Goal: Task Accomplishment & Management: Manage account settings

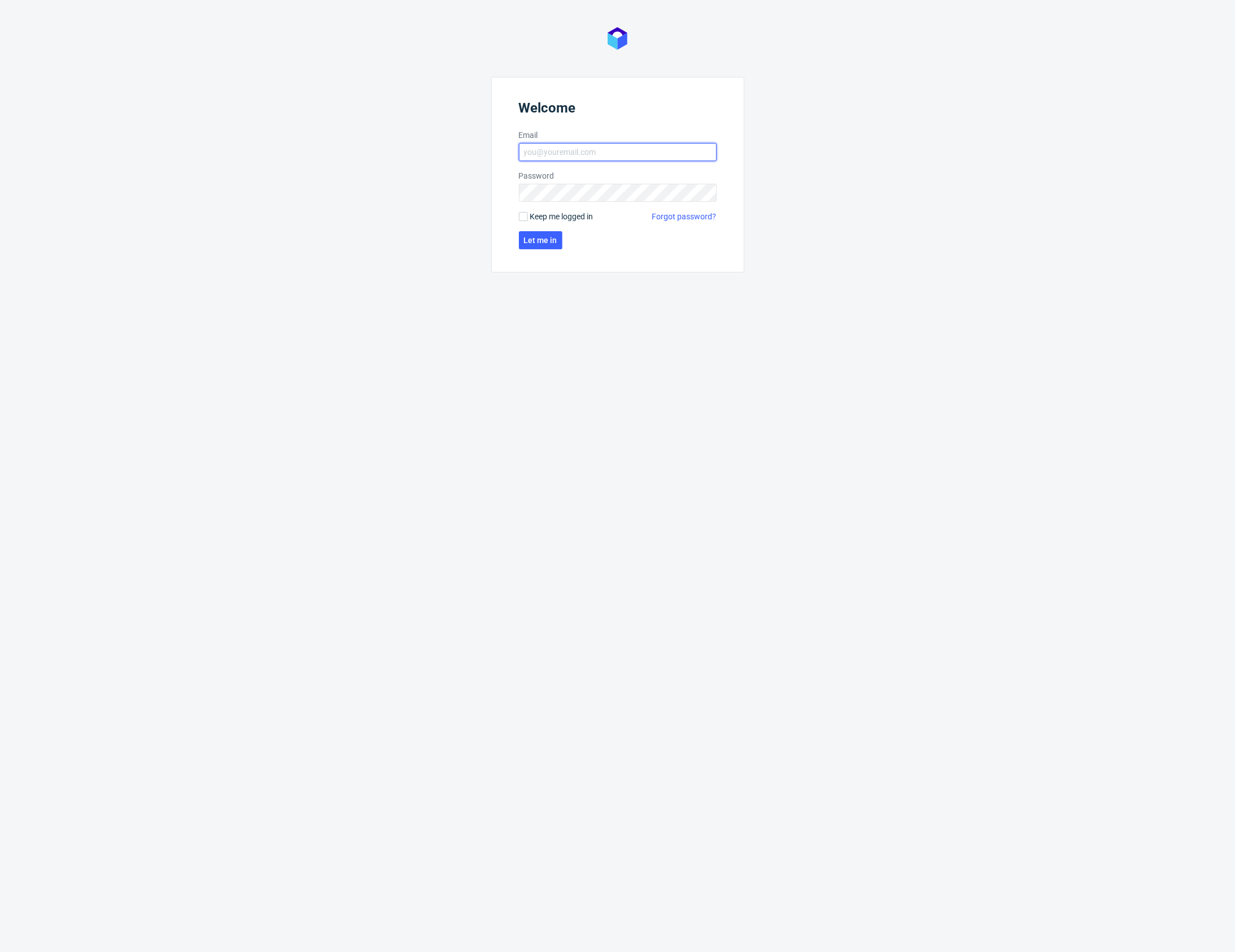
click at [550, 147] on input "Email" at bounding box center [618, 152] width 198 height 18
type input "[PERSON_NAME][EMAIL_ADDRESS][PERSON_NAME][DOMAIN_NAME]"
click at [538, 239] on span "Let me in" at bounding box center [541, 240] width 34 height 8
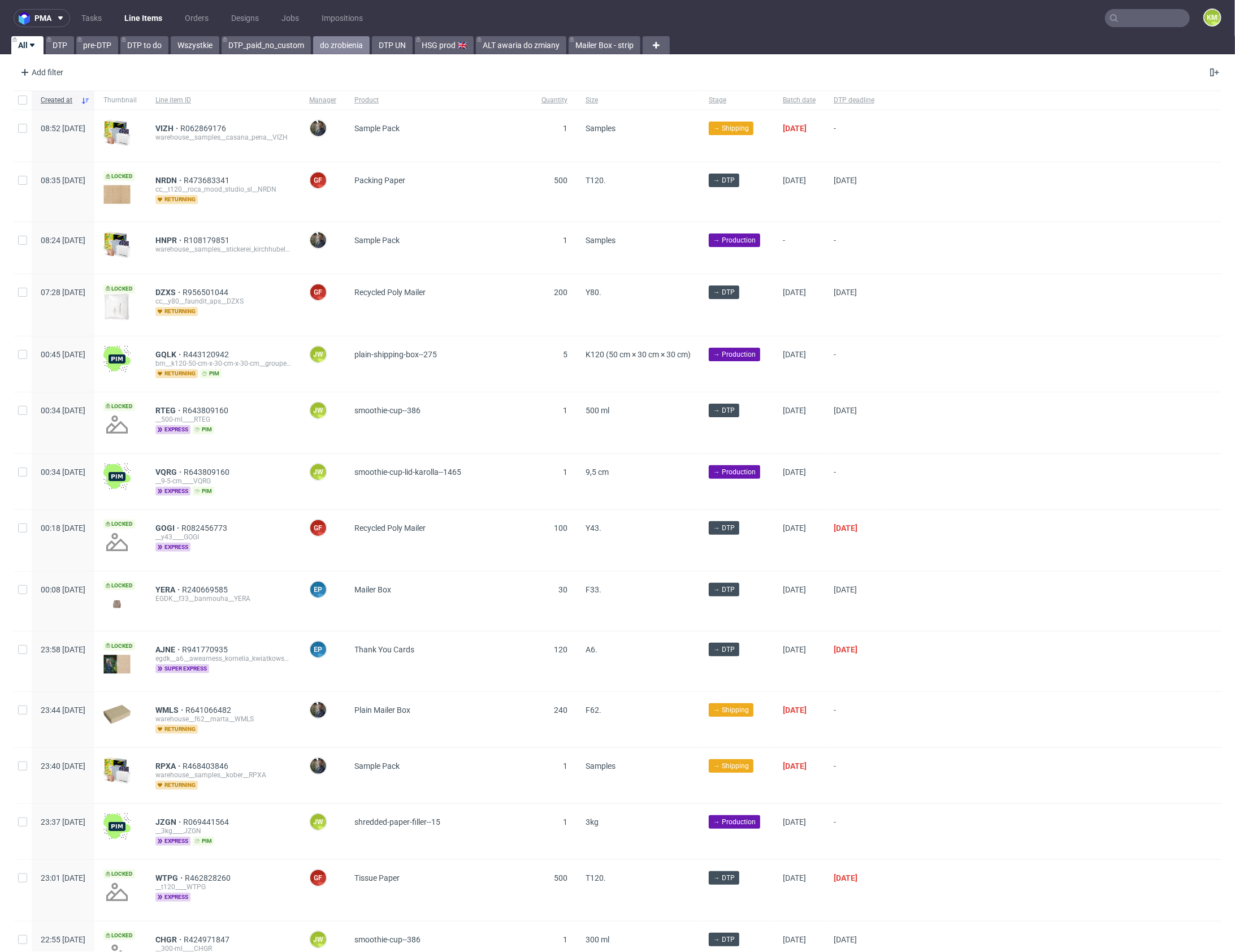
click at [338, 49] on link "do zrobienia" at bounding box center [341, 45] width 56 height 18
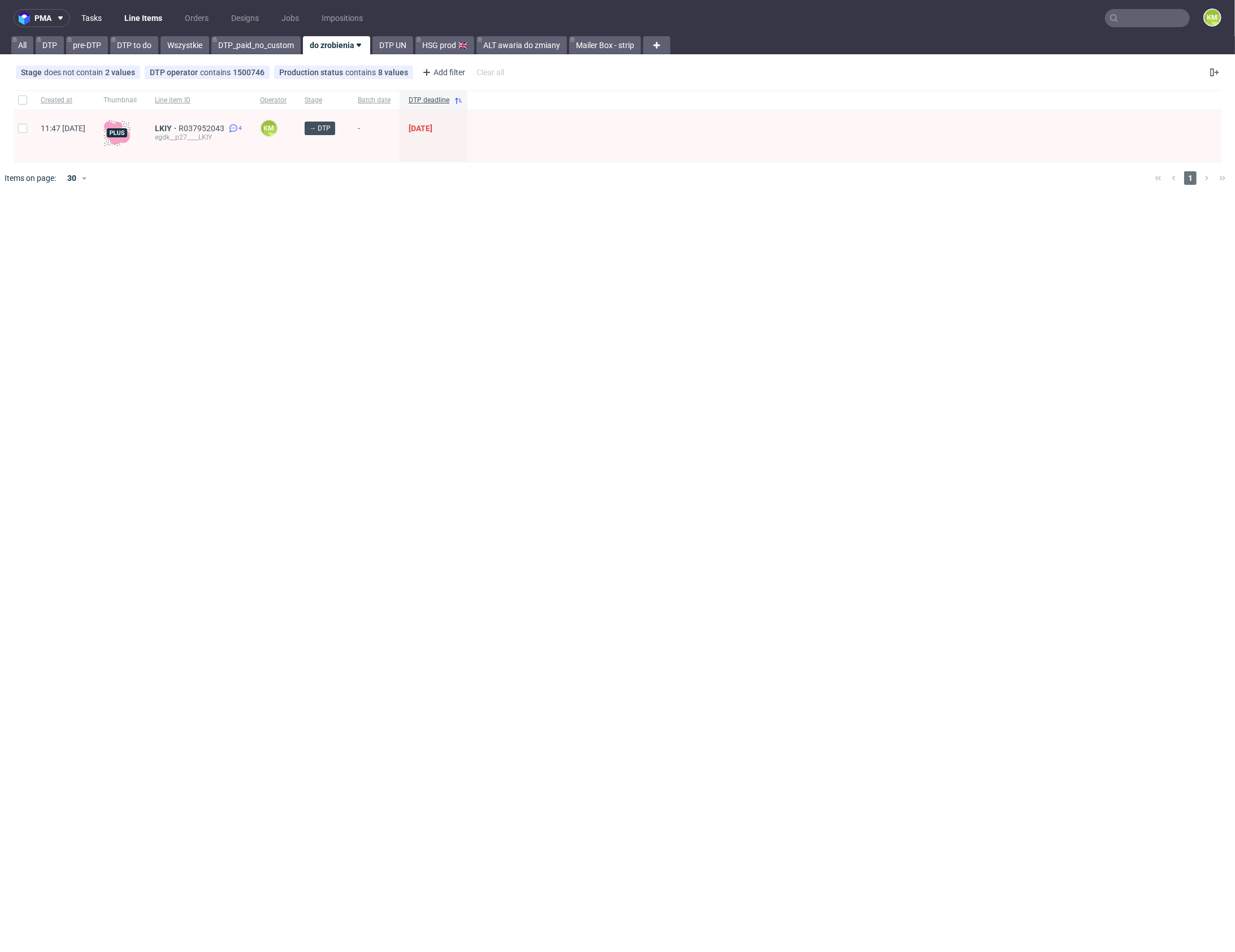
click at [101, 21] on link "Tasks" at bounding box center [91, 18] width 34 height 18
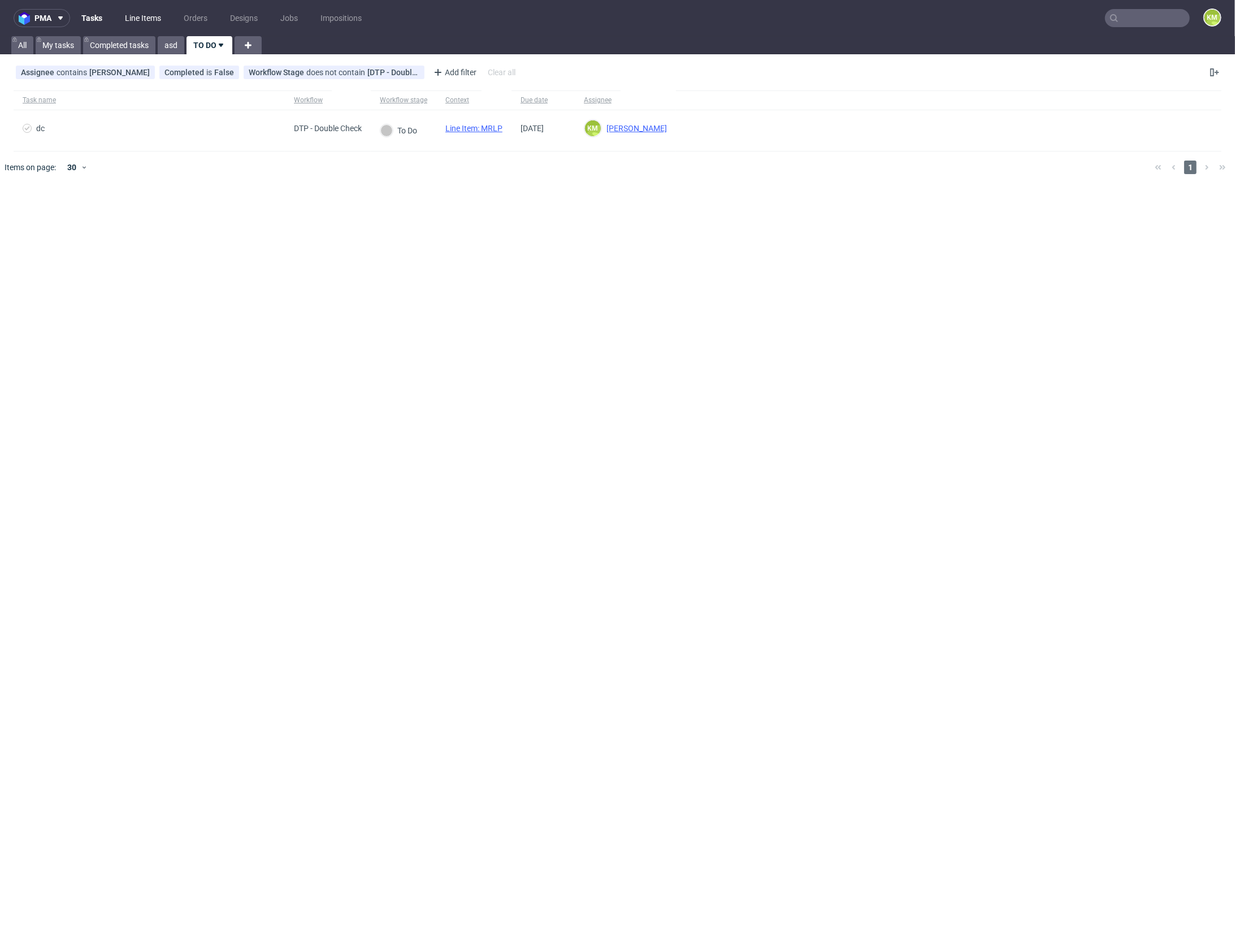
click at [139, 18] on link "Line Items" at bounding box center [143, 18] width 50 height 18
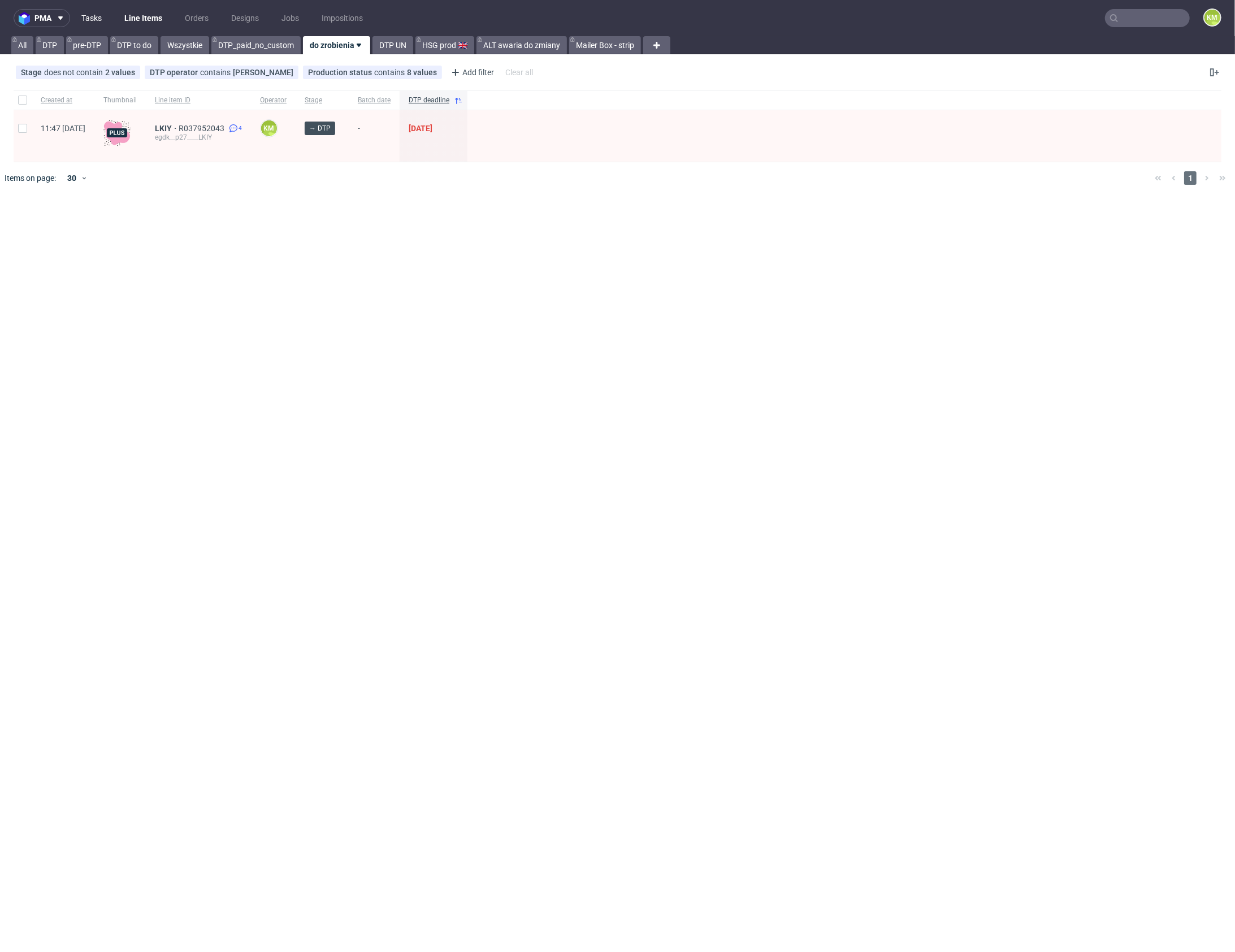
click at [104, 17] on link "Tasks" at bounding box center [91, 18] width 34 height 18
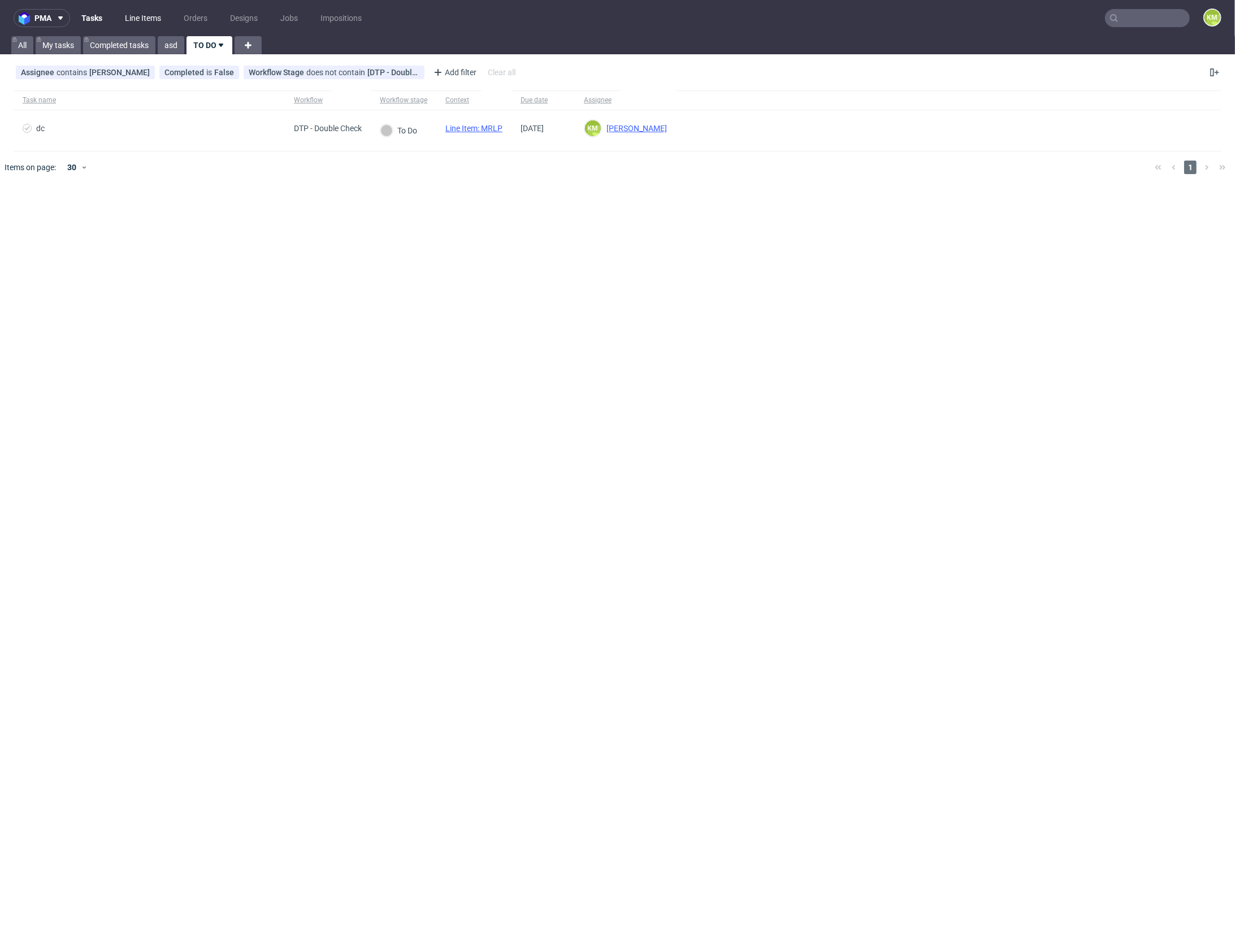
click at [135, 21] on link "Line Items" at bounding box center [143, 18] width 50 height 18
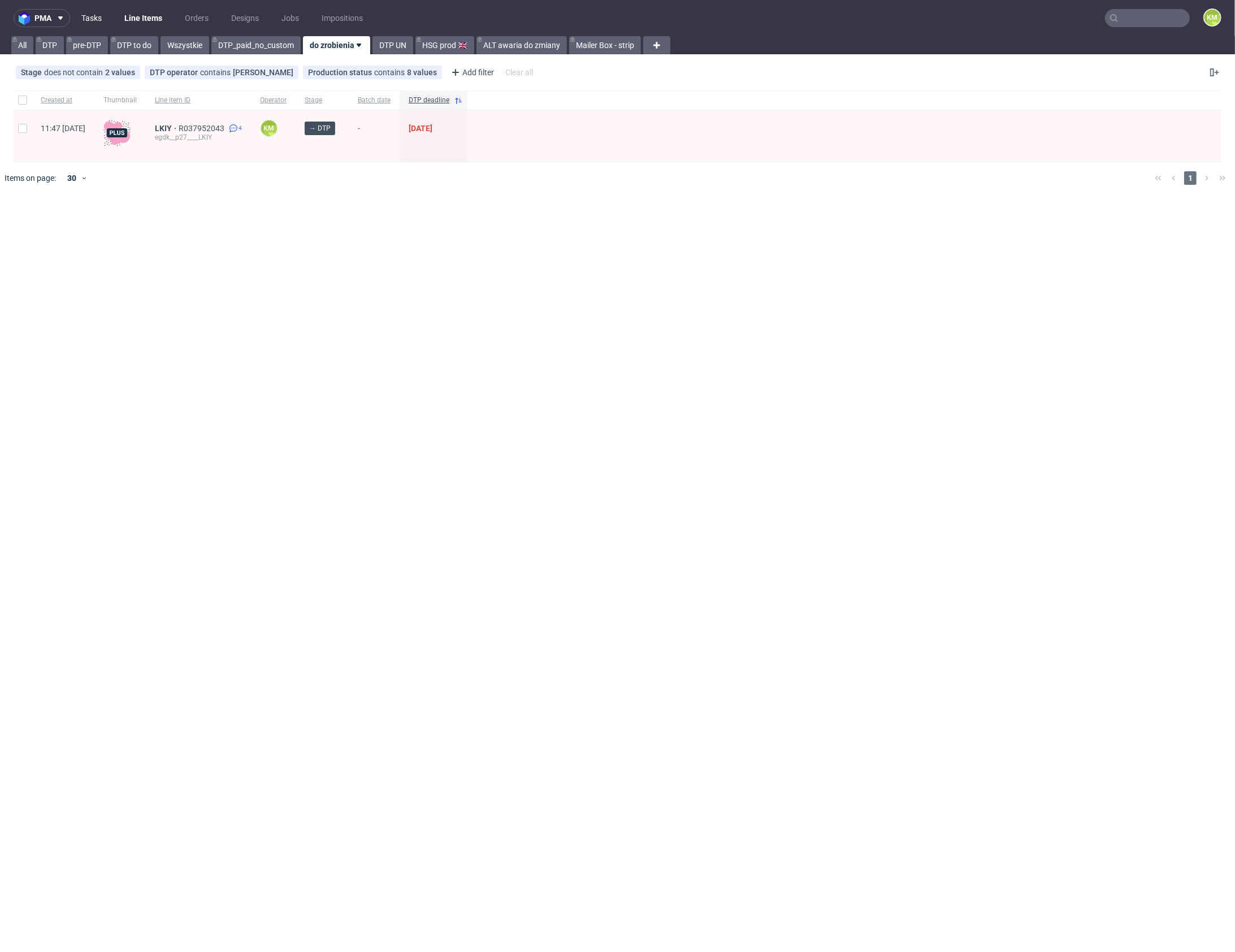
click at [98, 18] on link "Tasks" at bounding box center [91, 18] width 34 height 18
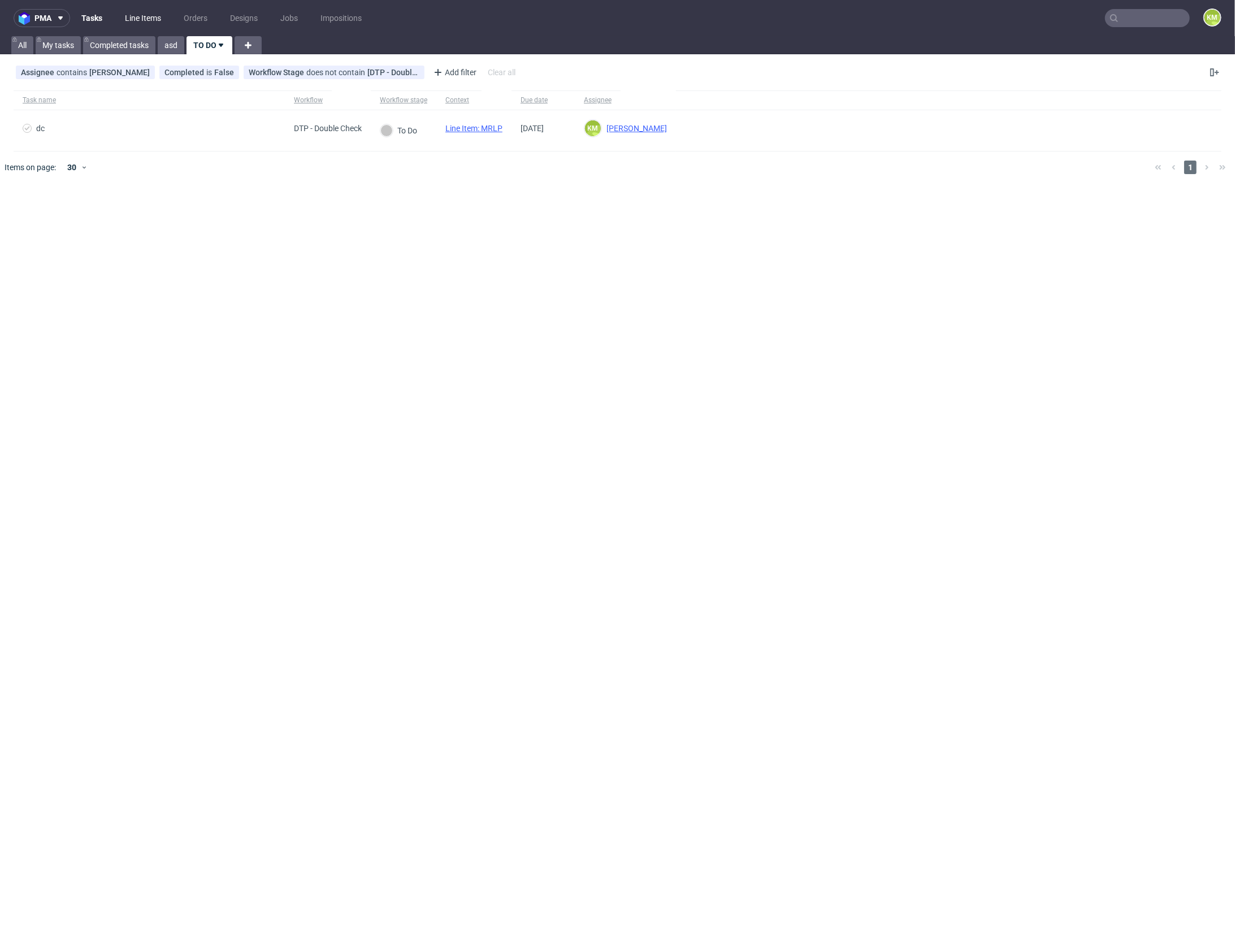
click at [148, 14] on link "Line Items" at bounding box center [143, 18] width 50 height 18
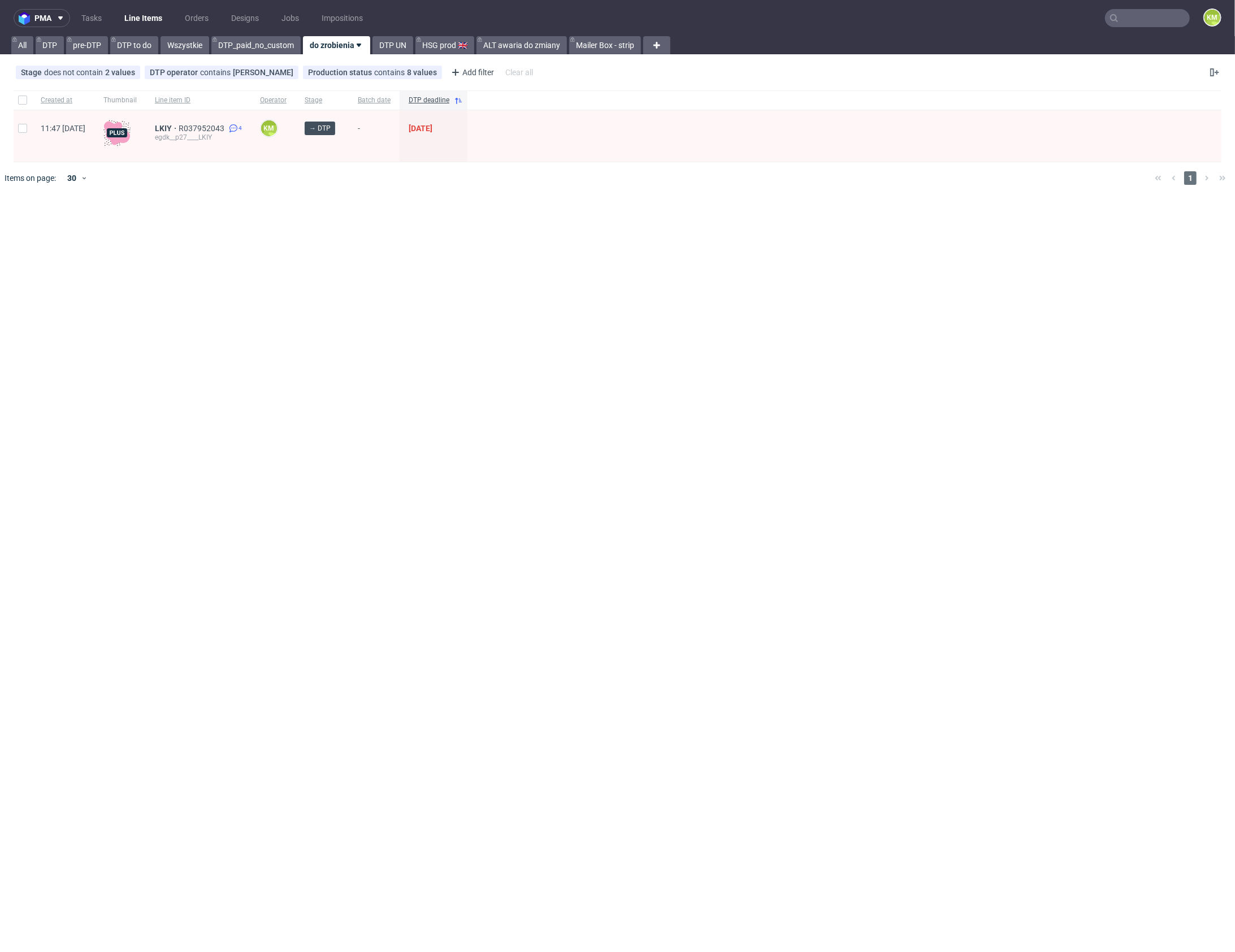
click at [857, 311] on div "pma Tasks Line Items Orders Designs Jobs Impositions KM All DTP pre-DTP DTP to …" at bounding box center [618, 476] width 1235 height 952
drag, startPoint x: 309, startPoint y: 211, endPoint x: 229, endPoint y: 128, distance: 115.3
click at [306, 202] on div "pma Tasks Line Items Orders Designs Jobs Impositions KM All DTP pre-DTP DTP to …" at bounding box center [618, 476] width 1235 height 952
click at [102, 18] on link "Tasks" at bounding box center [91, 18] width 34 height 18
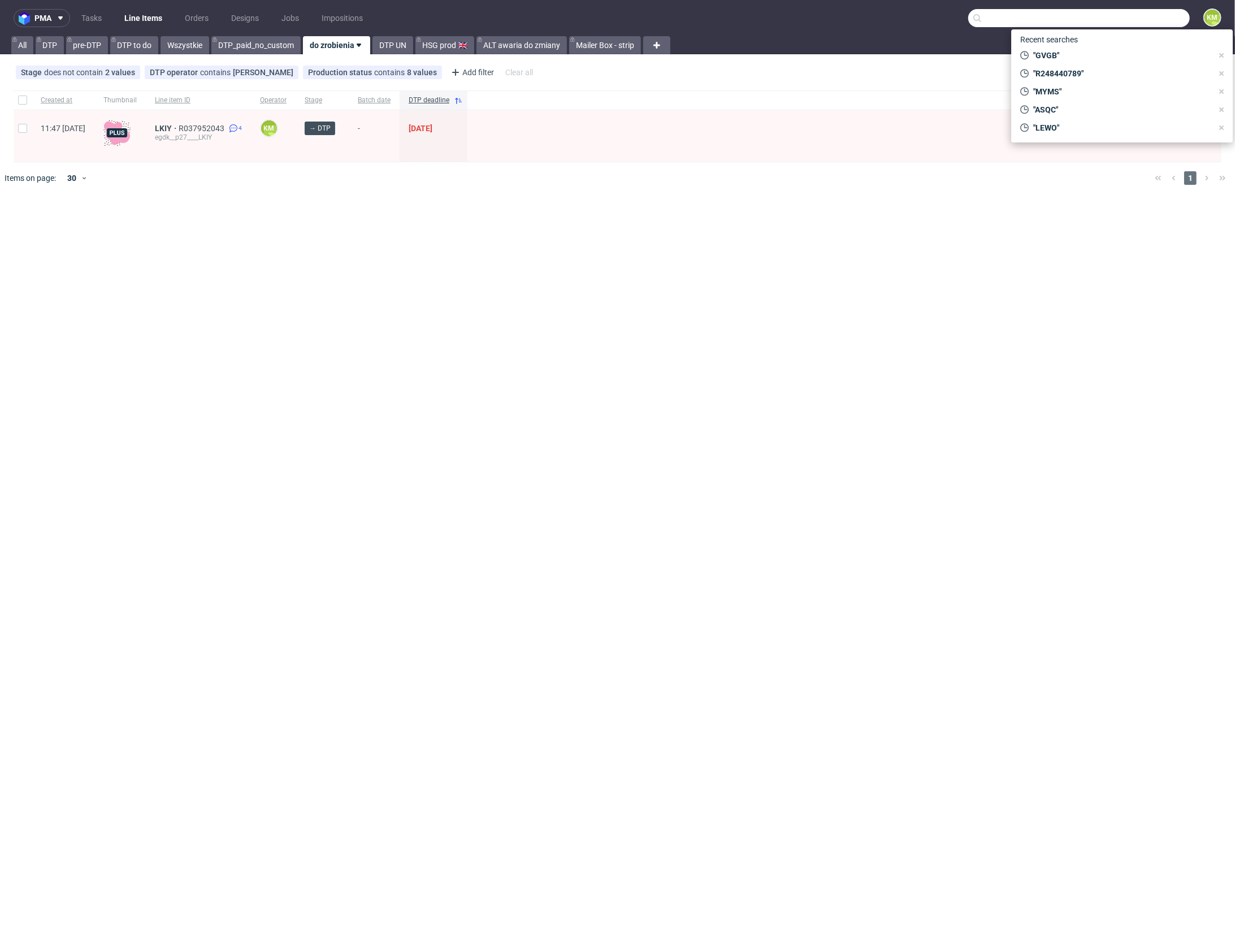
click at [1144, 19] on input "text" at bounding box center [1079, 18] width 222 height 18
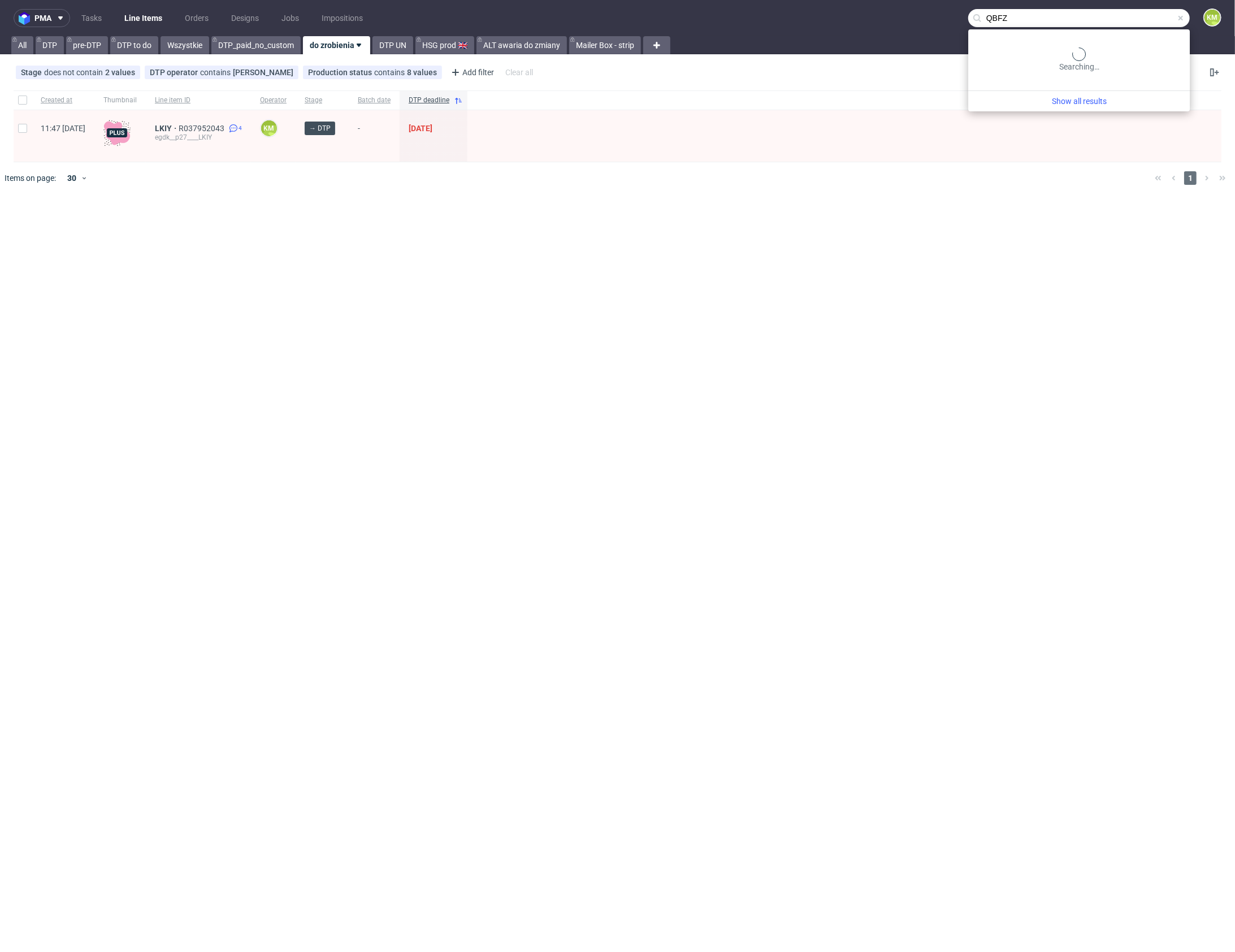
type input "QBFZ"
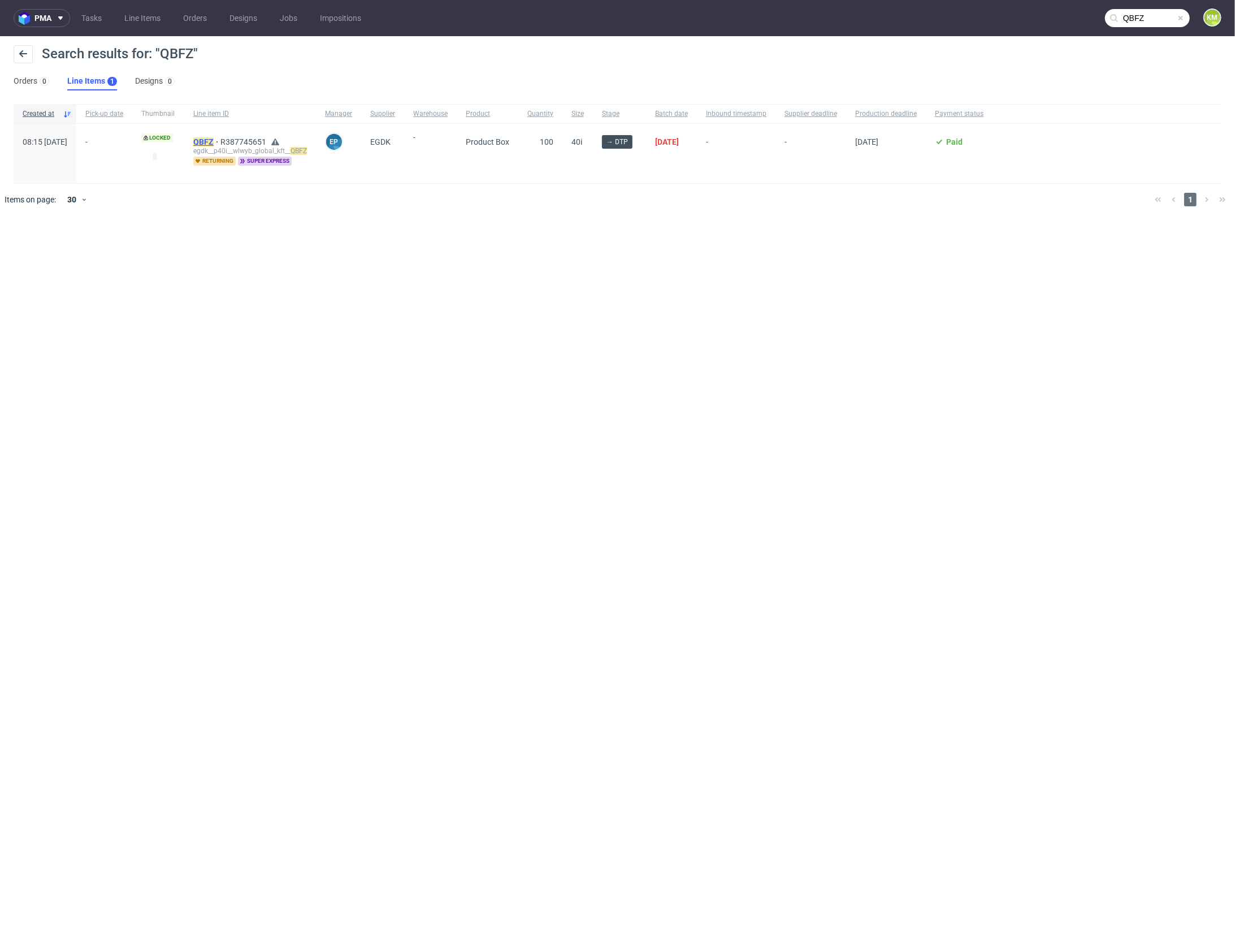
click at [213, 143] on mark "QBFZ" at bounding box center [204, 141] width 21 height 9
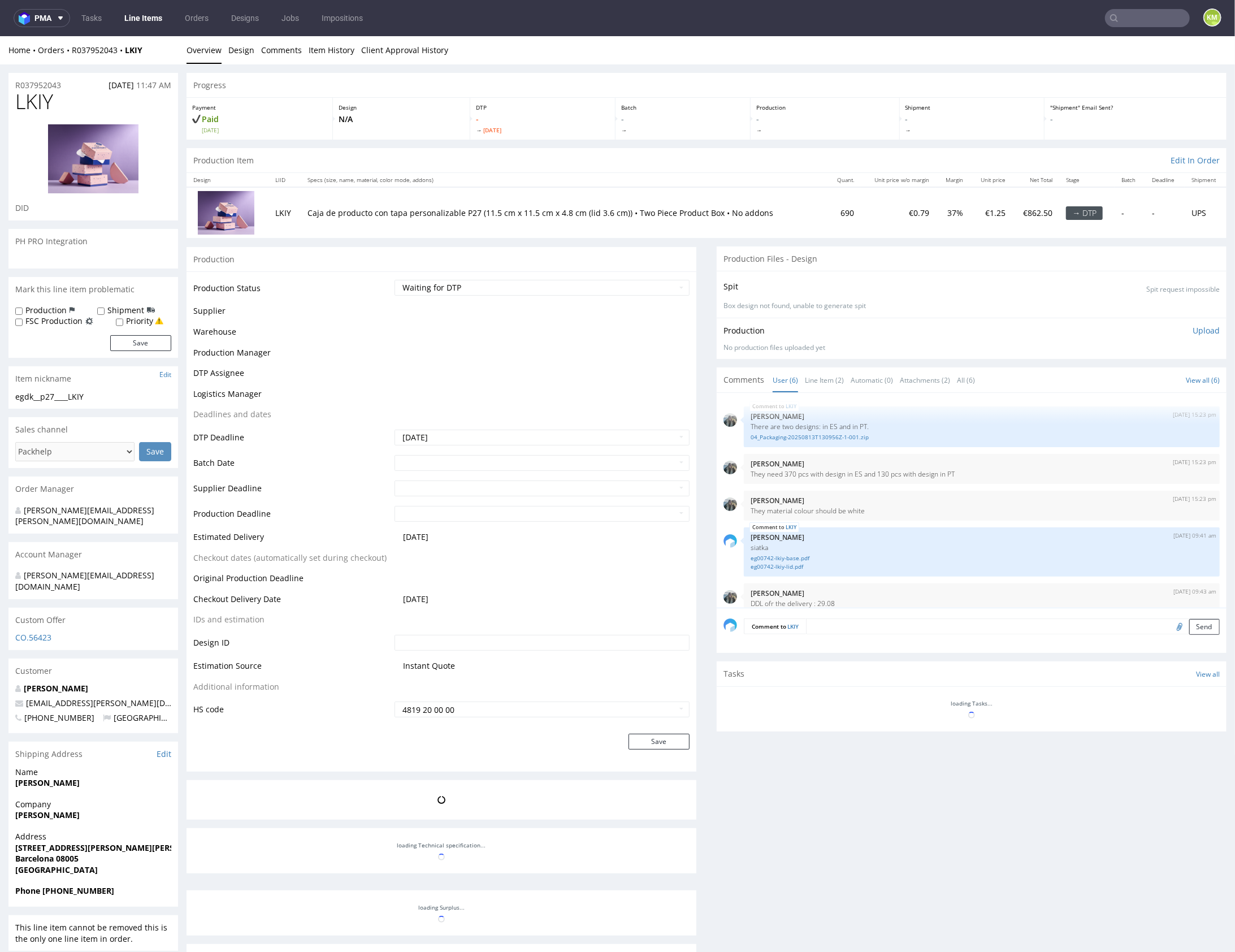
scroll to position [49, 0]
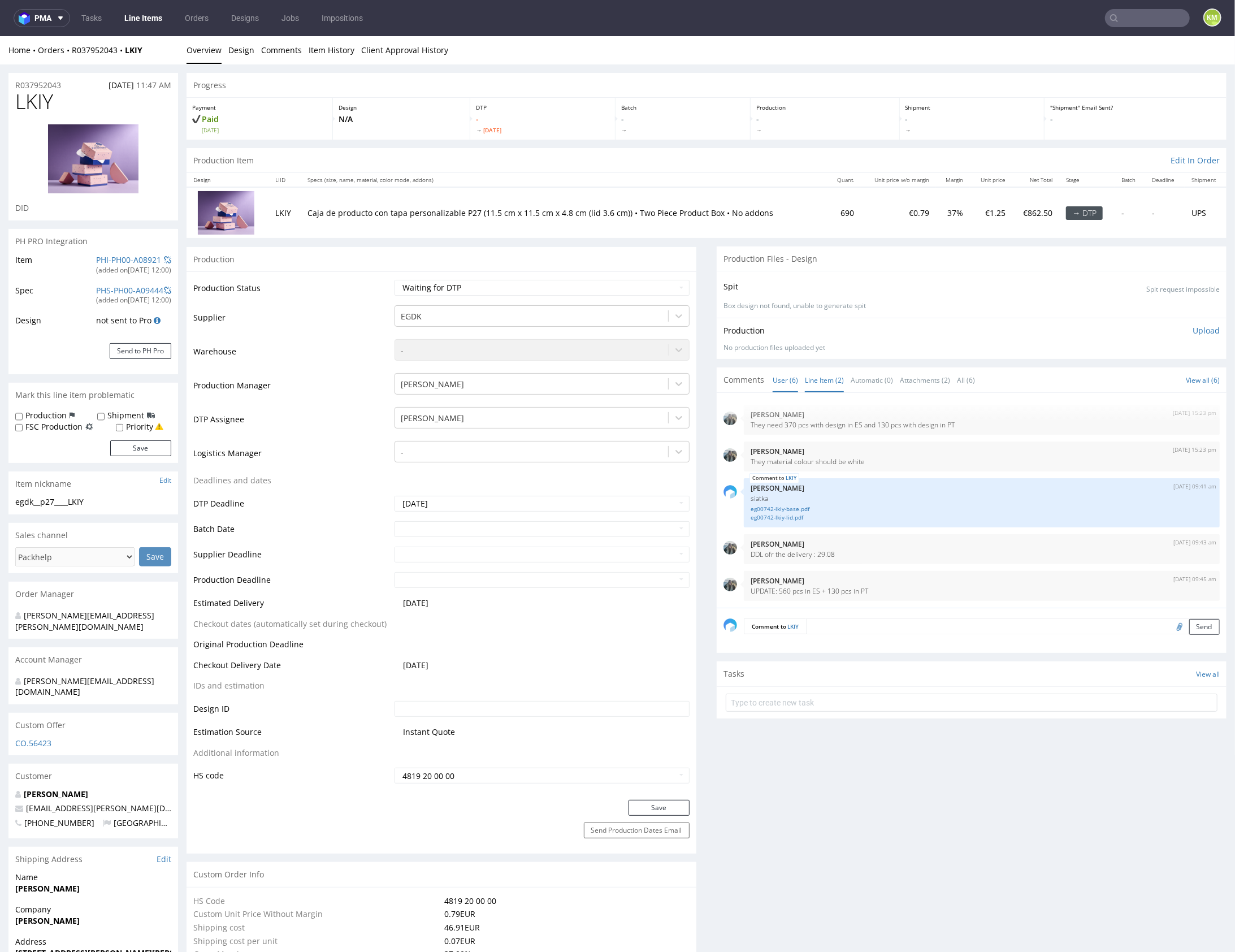
click at [815, 379] on link "Line Item (2)" at bounding box center [824, 379] width 39 height 24
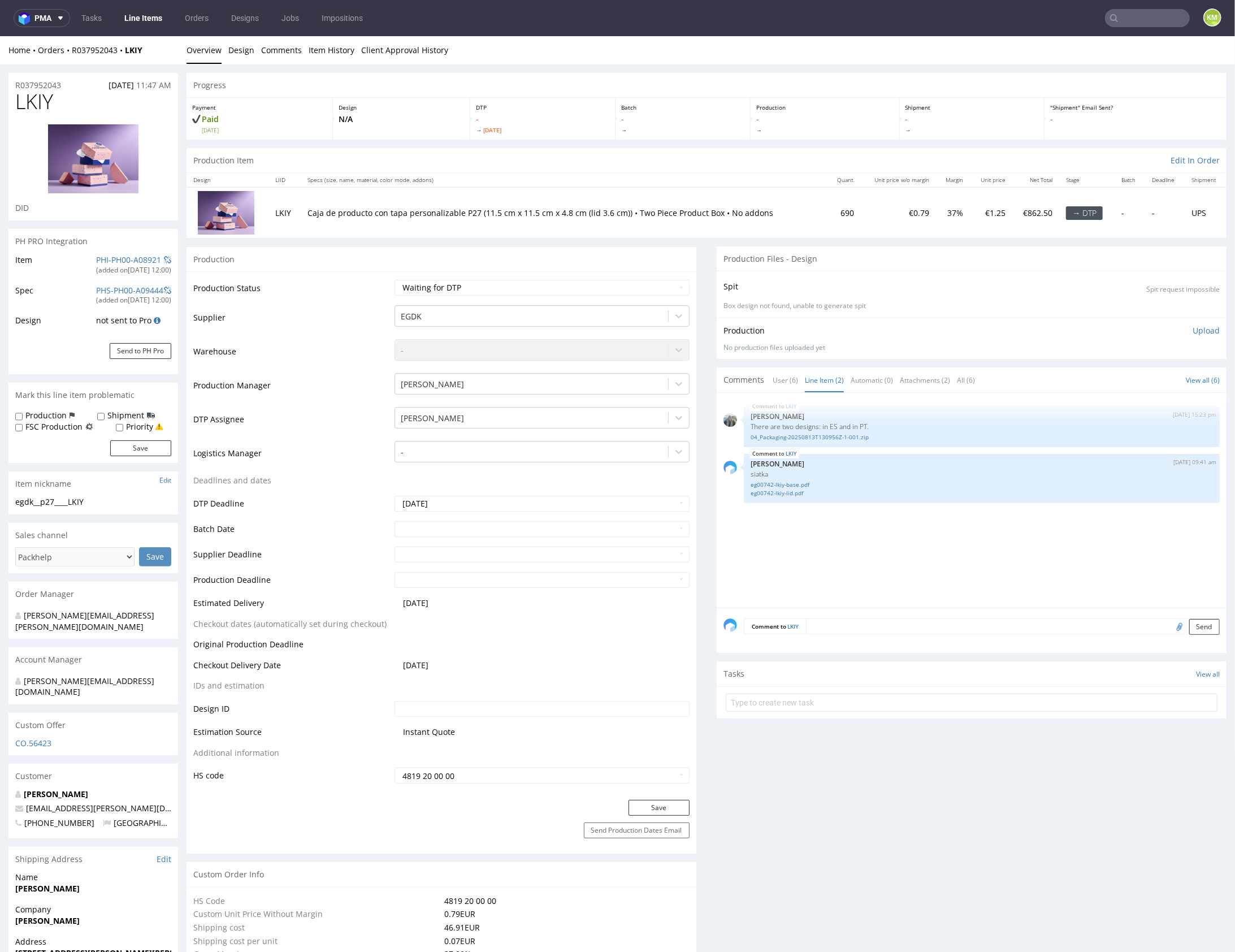
click at [855, 542] on div "LKIY 13th Aug 25 | 15:23 pm Zeniuk Magdalena There are two designs: in ES and i…" at bounding box center [975, 503] width 503 height 208
click at [856, 542] on div "LKIY 13th Aug 25 | 15:23 pm Zeniuk Magdalena There are two designs: in ES and i…" at bounding box center [975, 503] width 503 height 208
click at [827, 436] on link "04_Packaging-20250813T130956Z-1-001.zip" at bounding box center [982, 436] width 462 height 8
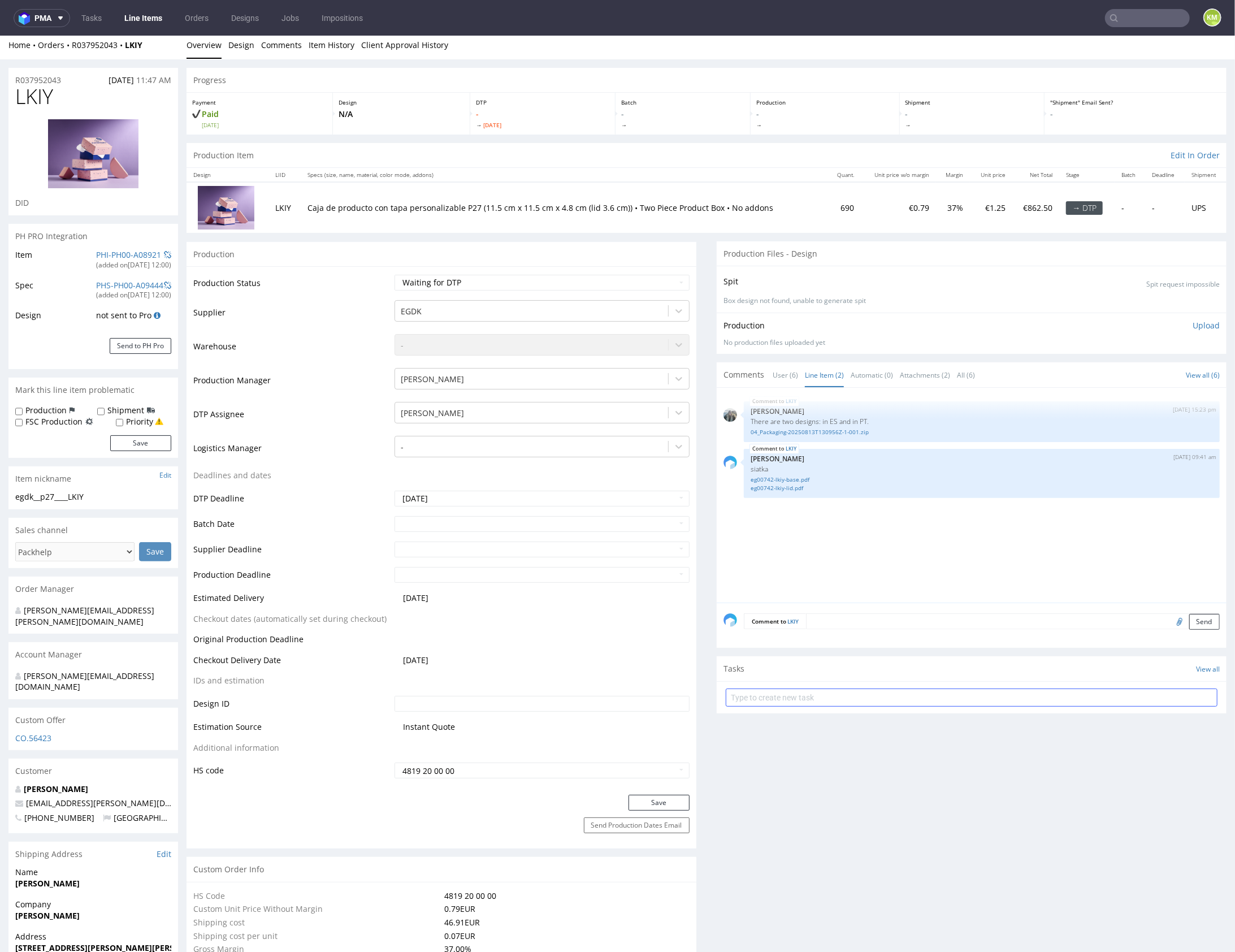
scroll to position [0, 0]
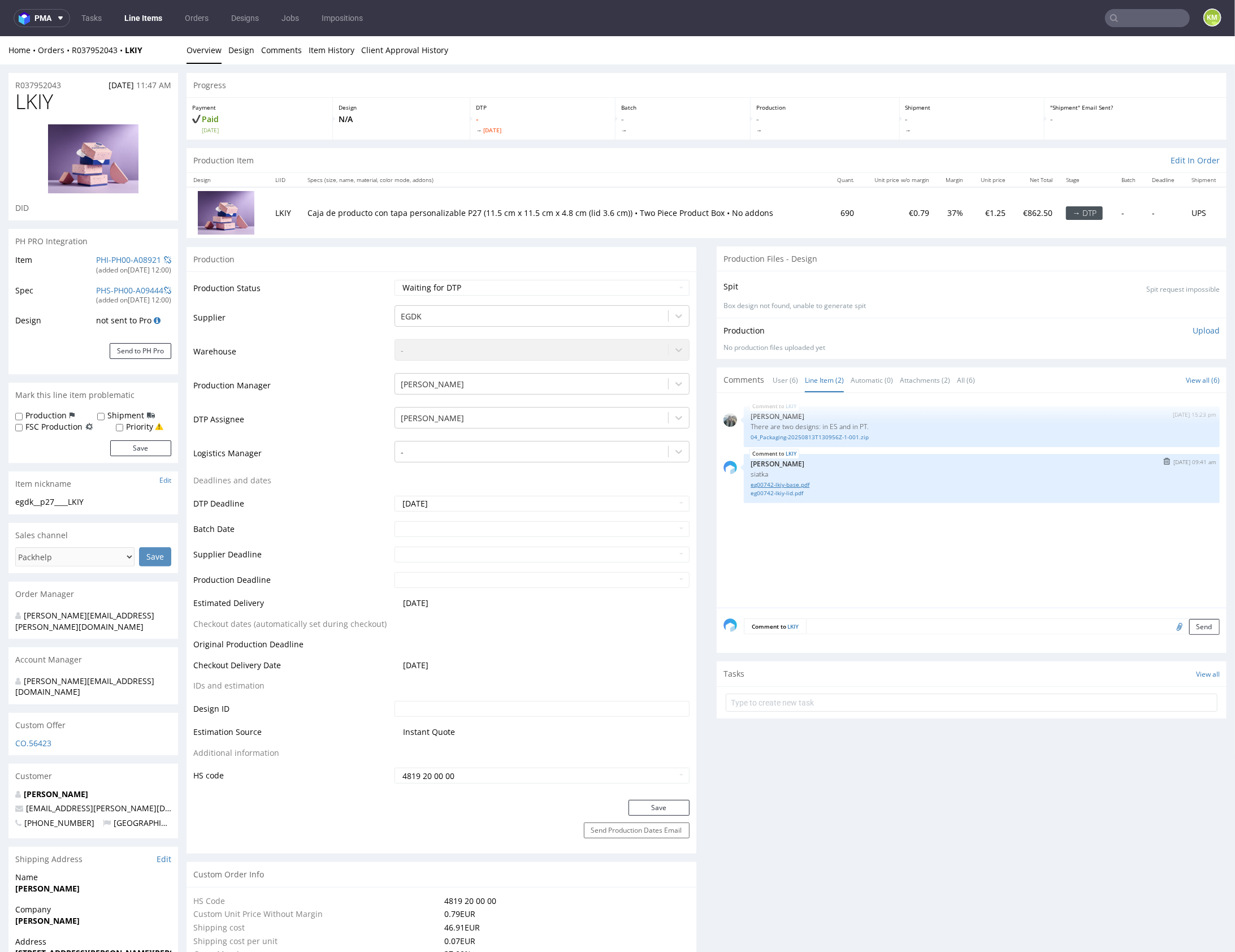
click link "eg00742-lkiy-base.pdf"
click link "eg00742-lkiy-lid.pdf"
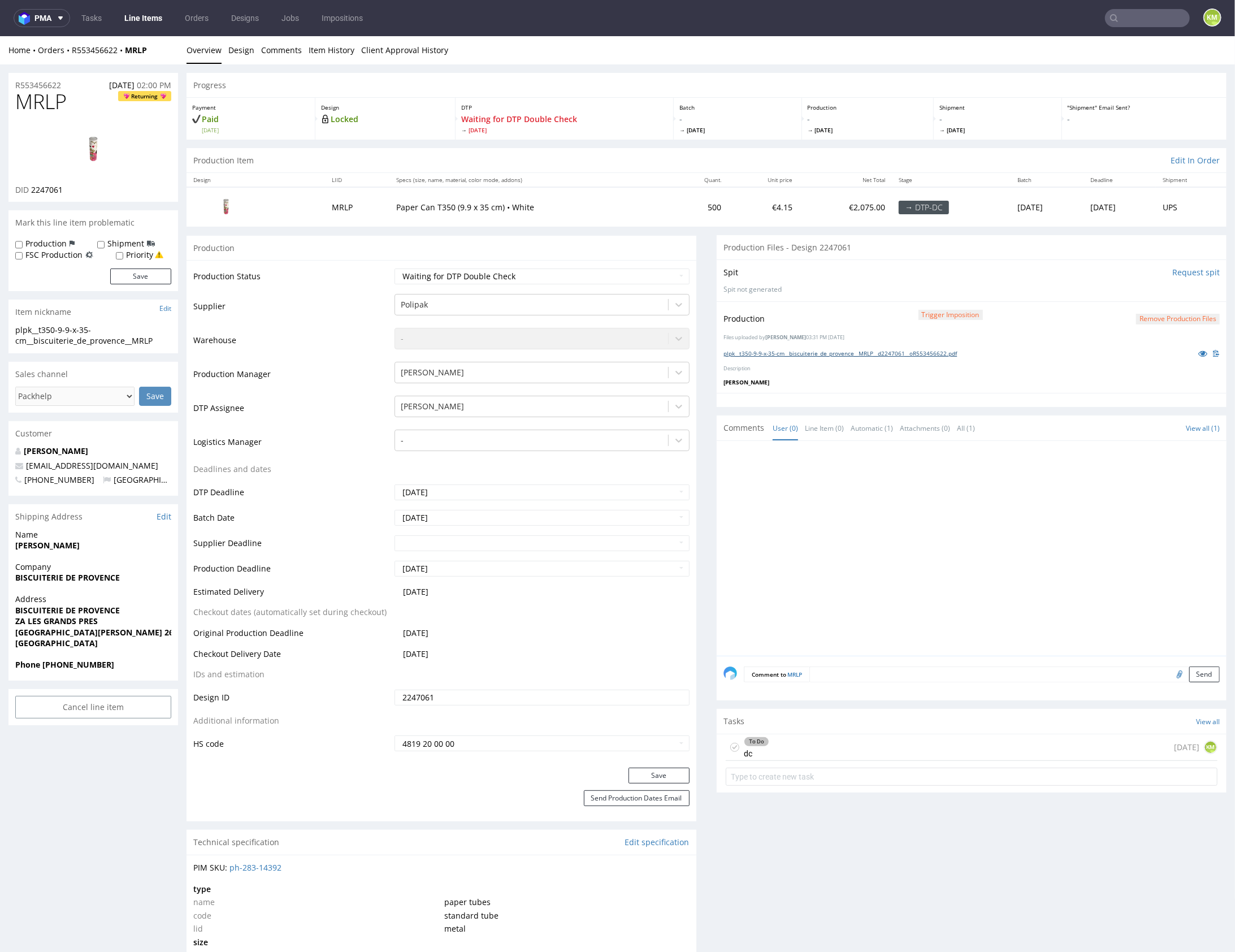
click at [910, 353] on link "plpk__t350-9-9-x-35-cm__biscuiterie_de_provence__MRLP__d2247061__oR553456622.pdf" at bounding box center [840, 353] width 233 height 8
click at [888, 515] on div at bounding box center [975, 551] width 503 height 208
click at [869, 737] on div "To Do dc 1 day ago KM" at bounding box center [972, 746] width 492 height 27
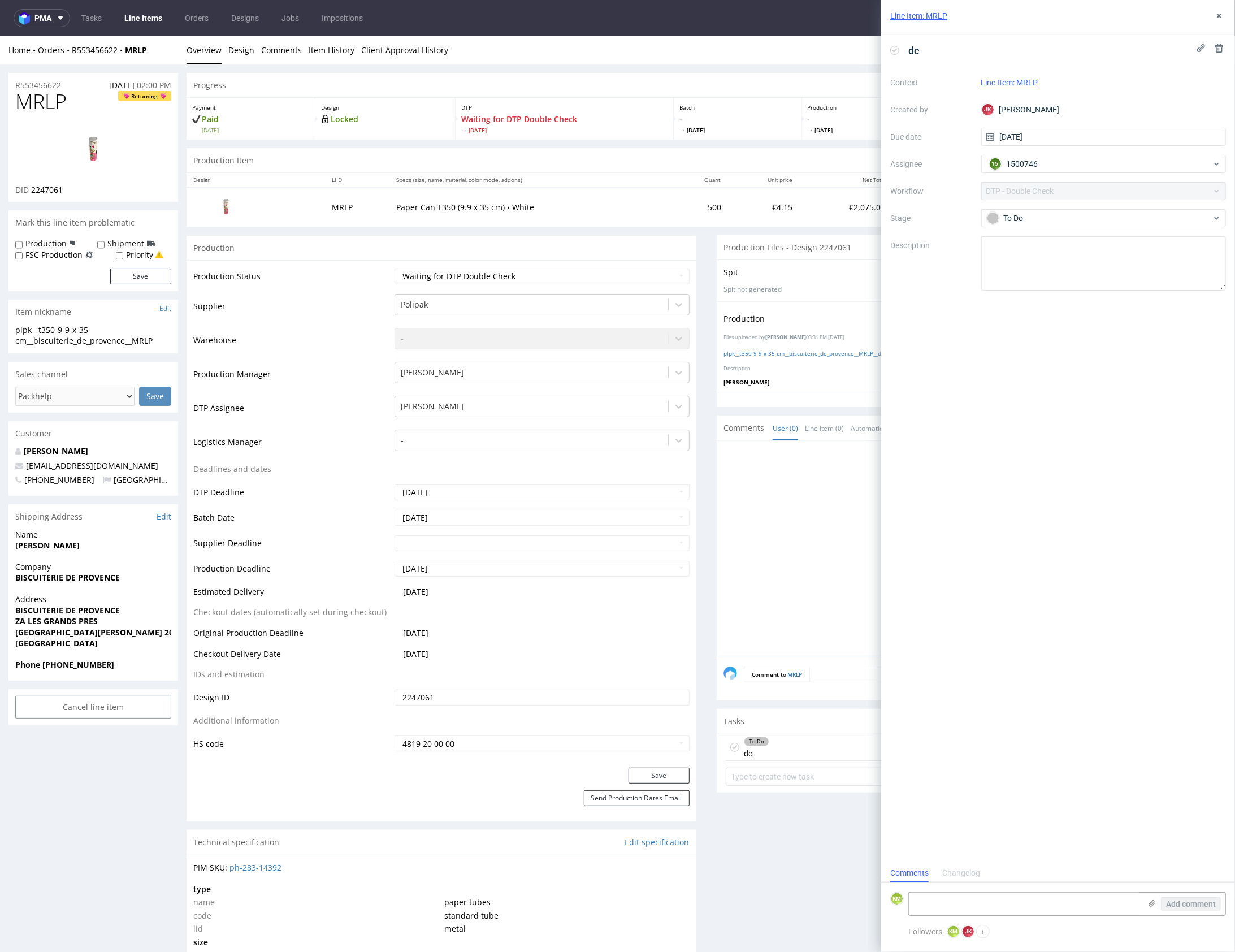
scroll to position [9, 0]
drag, startPoint x: 1216, startPoint y: 14, endPoint x: 856, endPoint y: 14, distance: 360.0
click at [1216, 14] on icon at bounding box center [1219, 15] width 9 height 9
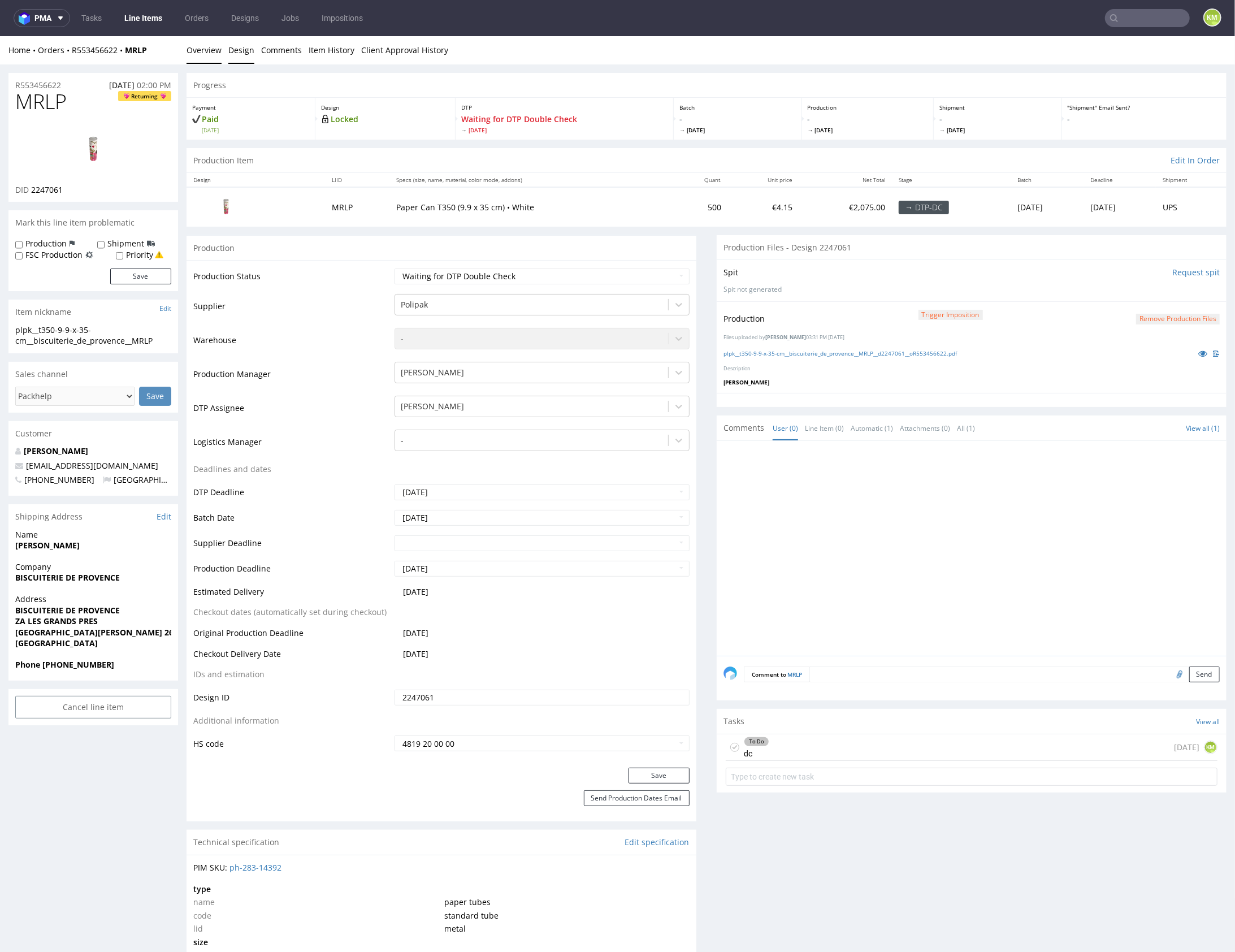
click at [235, 53] on link "Design" at bounding box center [242, 49] width 26 height 27
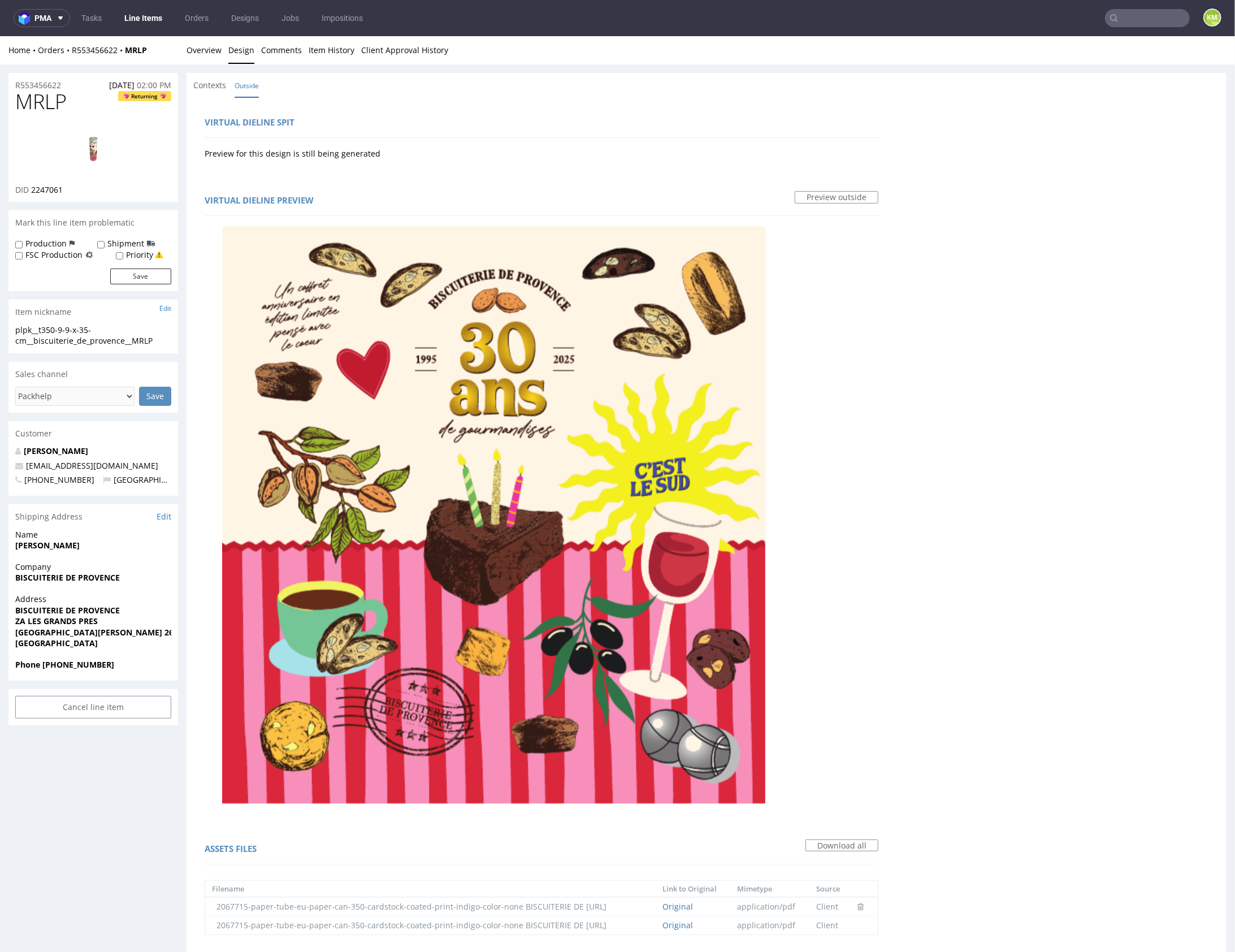
click at [201, 51] on link "Overview" at bounding box center [204, 49] width 35 height 27
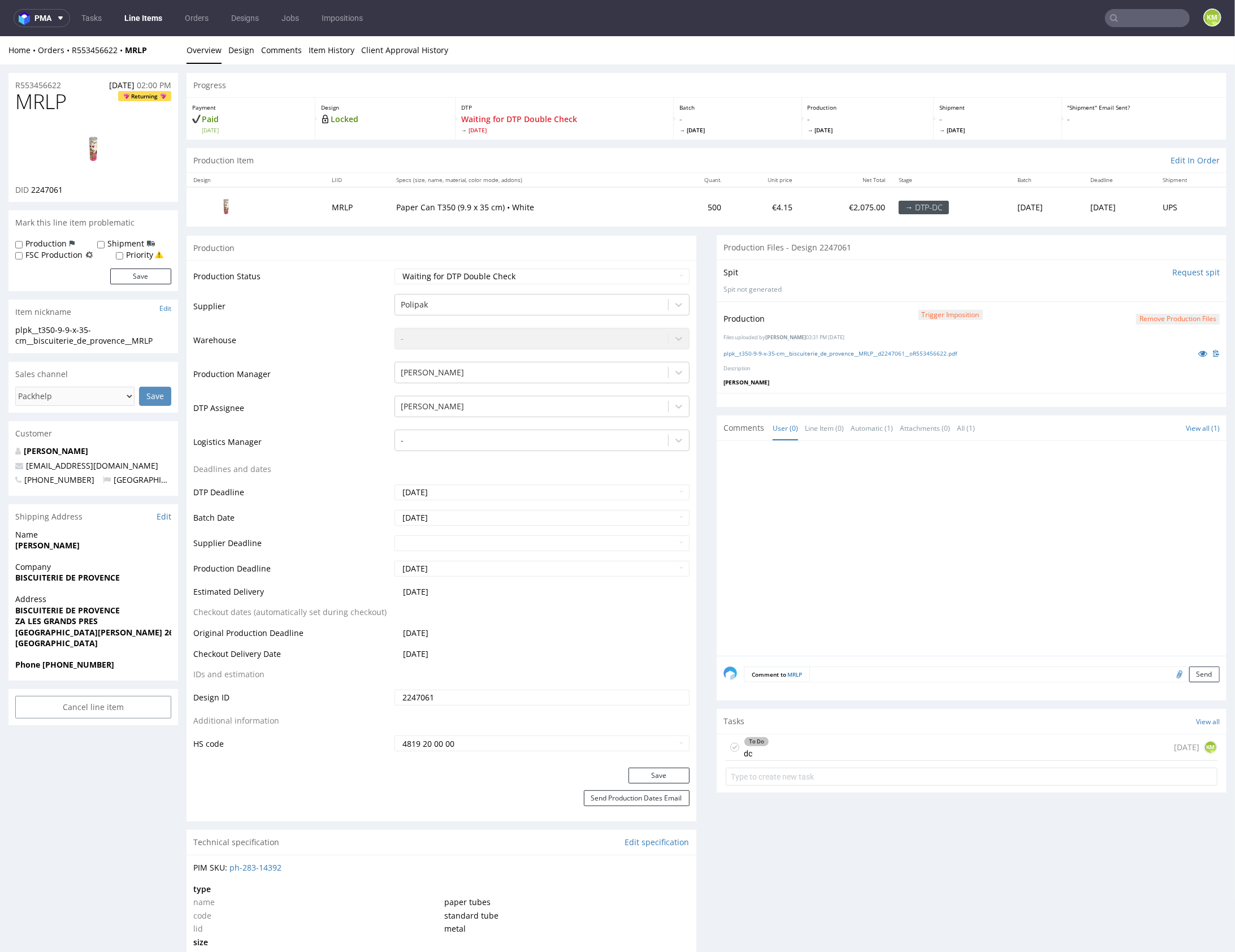
click at [846, 749] on div "To Do dc 1 day ago KM" at bounding box center [972, 746] width 492 height 27
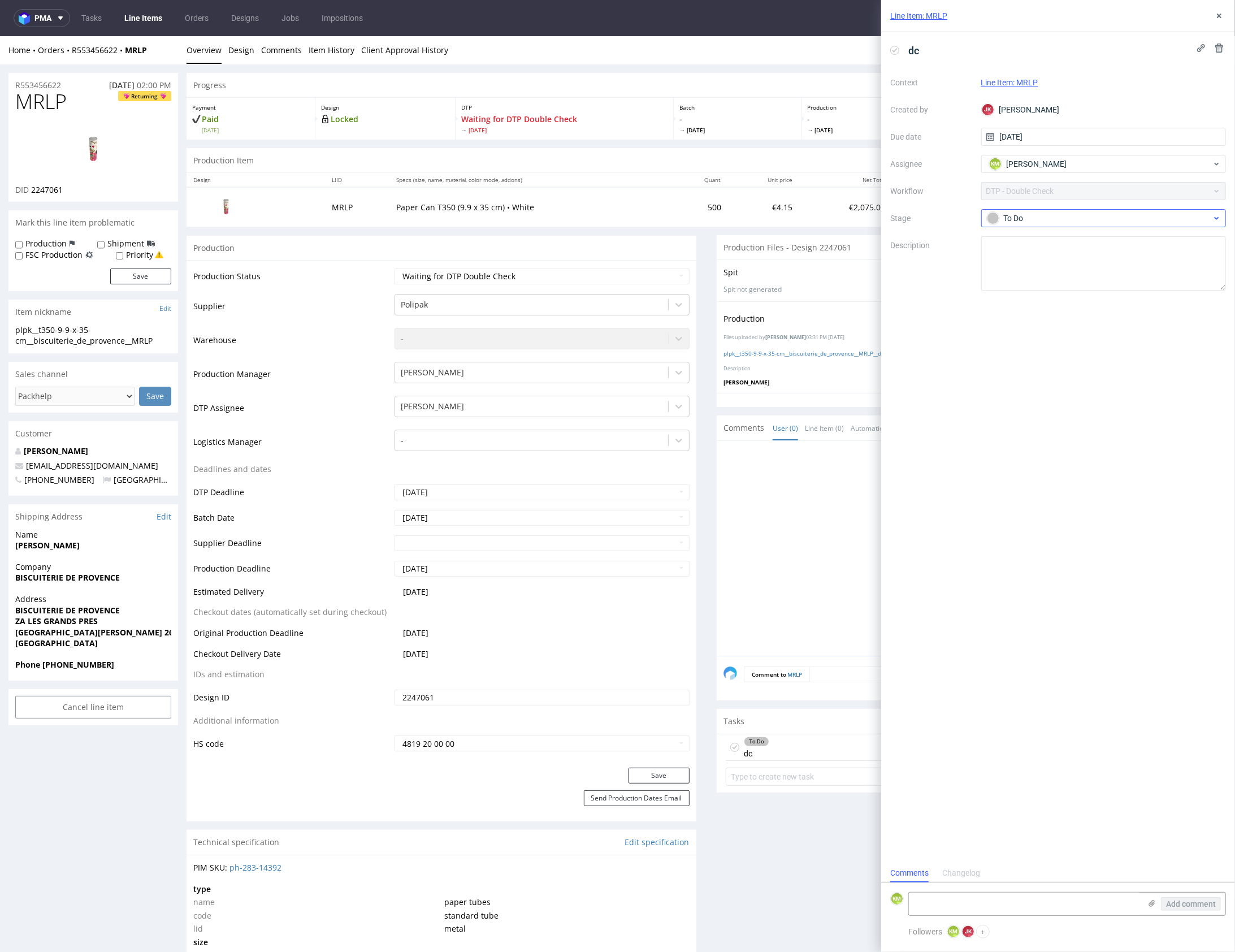
scroll to position [9, 0]
click at [1225, 16] on button at bounding box center [1219, 16] width 14 height 14
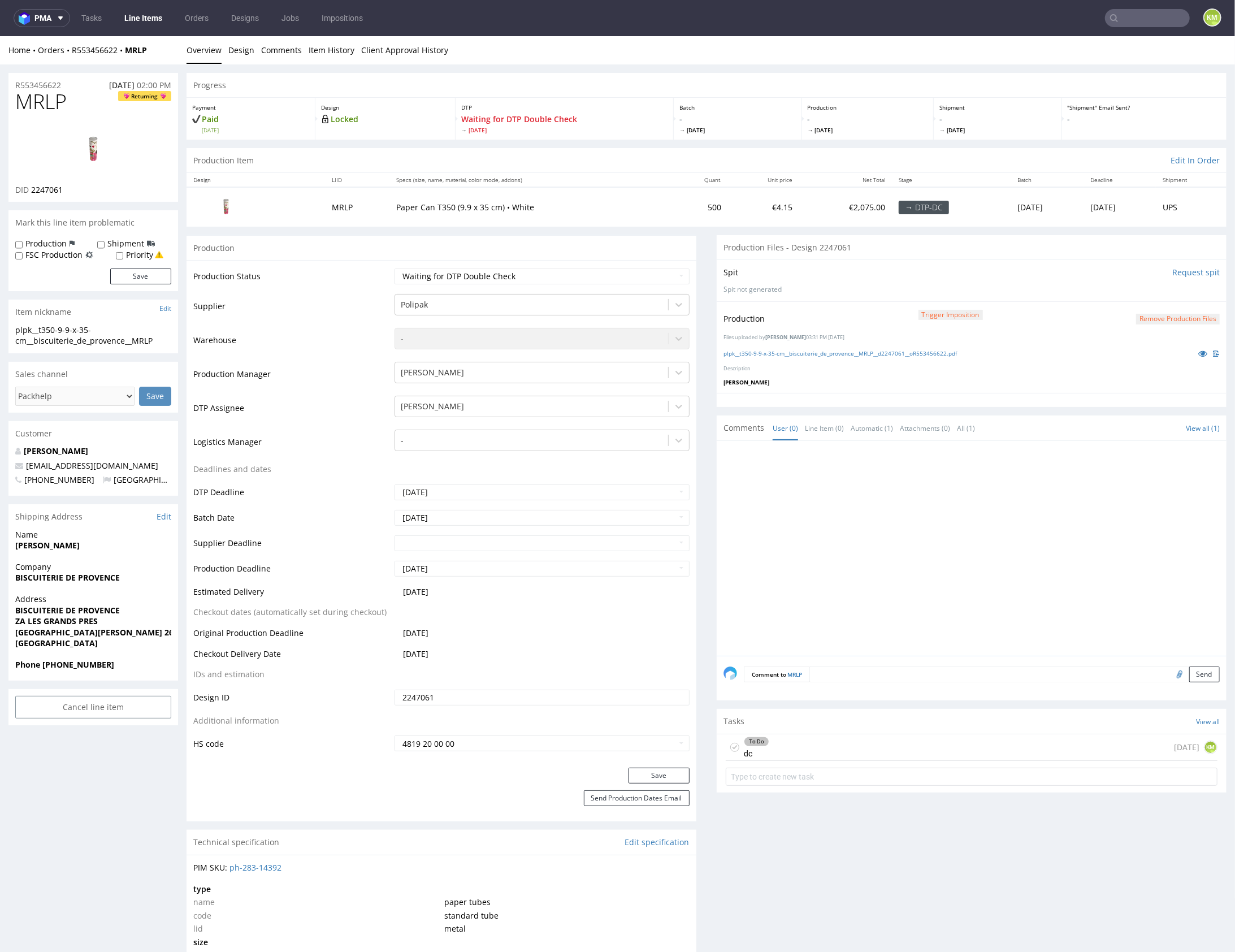
click at [830, 746] on div "To Do dc 1 day ago KM" at bounding box center [972, 746] width 492 height 27
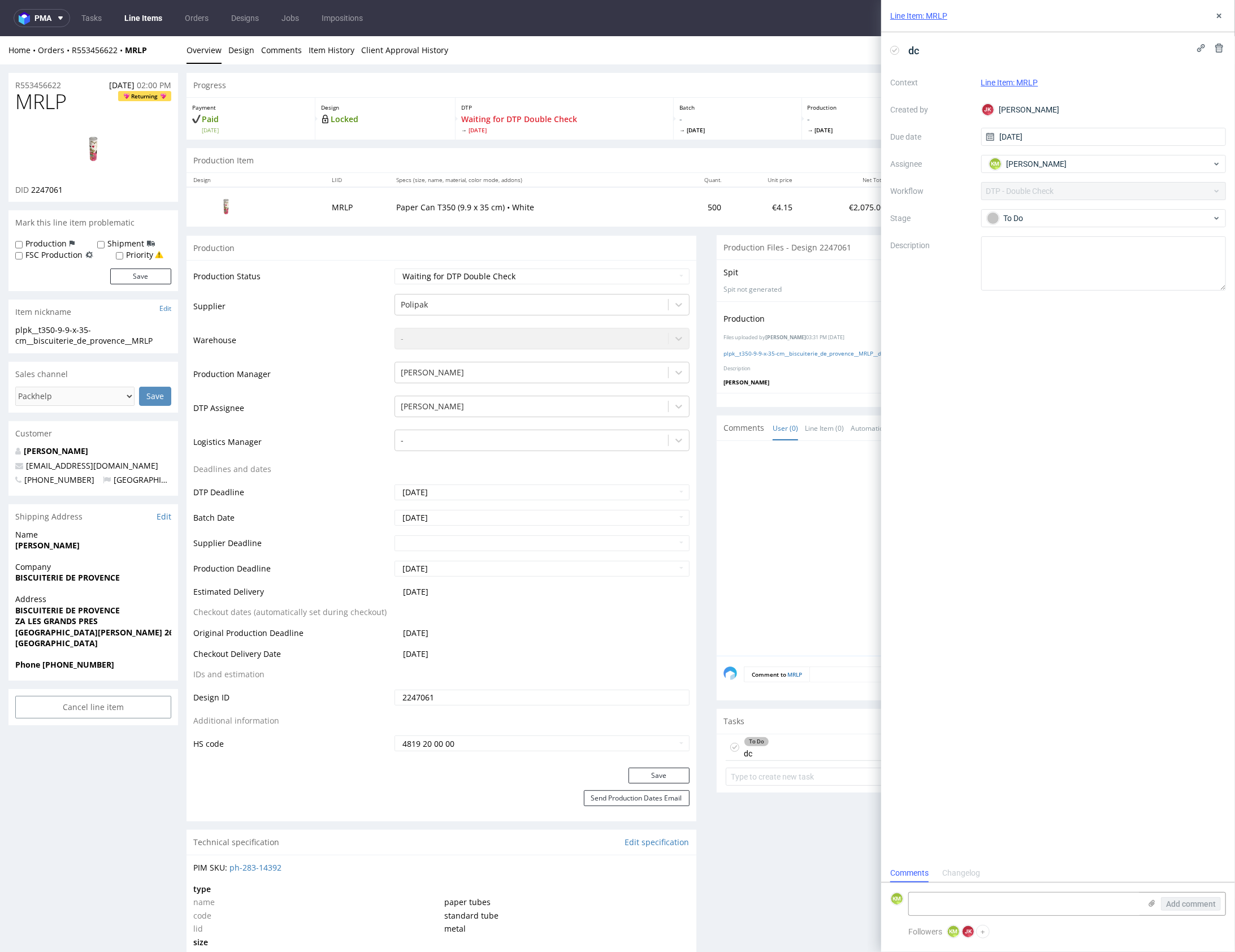
scroll to position [9, 0]
click at [1016, 896] on textarea at bounding box center [1025, 903] width 232 height 23
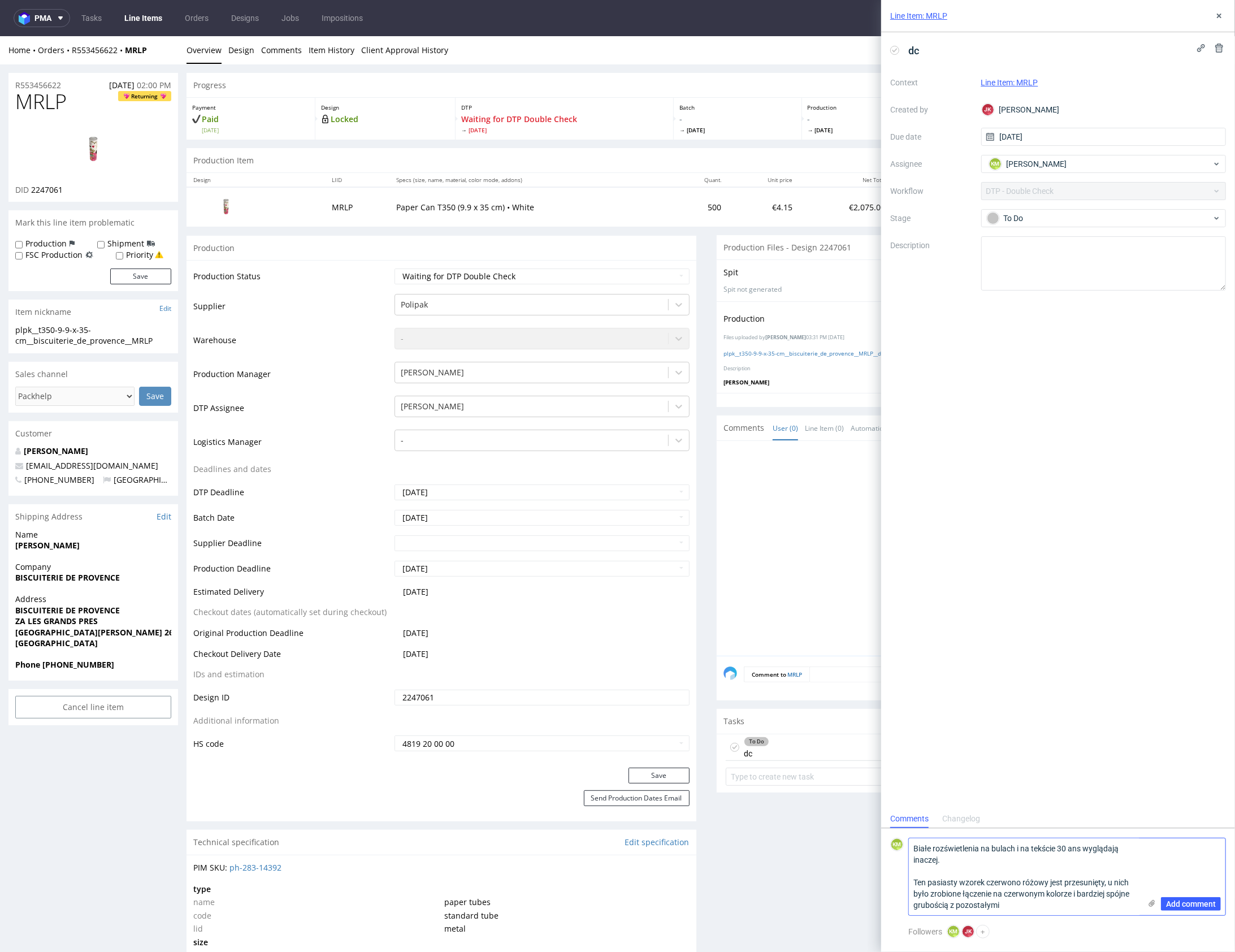
click at [1061, 847] on textarea "Białe rozświetlenia na bulach i na tekście 30 ans wyglądają inaczej. Ten pasias…" at bounding box center [1025, 877] width 232 height 77
click at [1070, 907] on textarea "Białe rozświetlenia na bulach i na tekście "30 ans" wyglądają inaczej. Ten pasi…" at bounding box center [1025, 877] width 232 height 77
type textarea "Białe rozświetlenia na bulach i na tekście "30 ans" wyglądają inaczej. Ten pasi…"
click at [1209, 904] on span "Add comment" at bounding box center [1191, 904] width 50 height 8
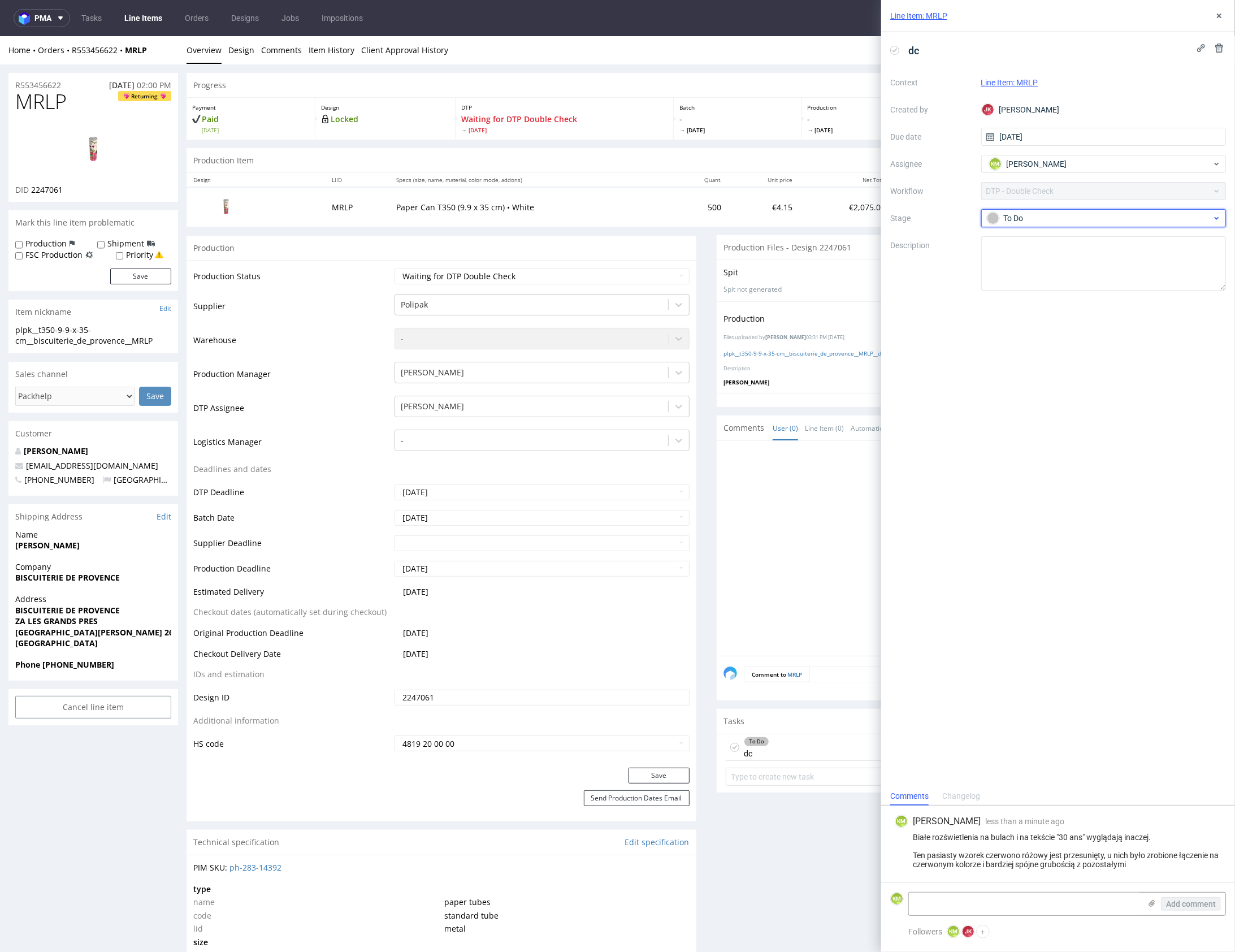
click at [1061, 219] on div "To Do" at bounding box center [1100, 218] width 225 height 12
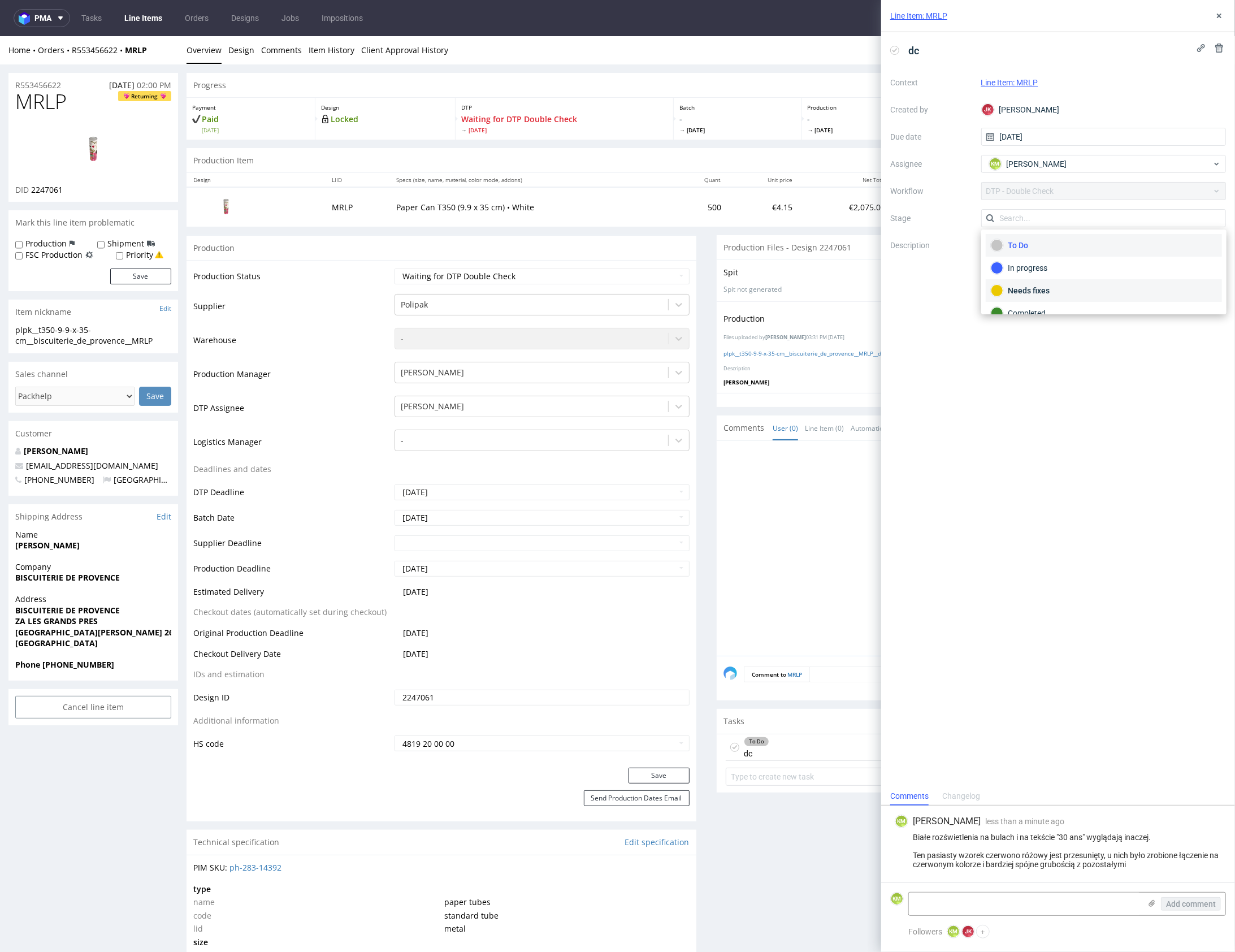
click at [1066, 283] on div "Needs fixes" at bounding box center [1104, 290] width 236 height 23
click at [1213, 14] on button at bounding box center [1219, 16] width 14 height 14
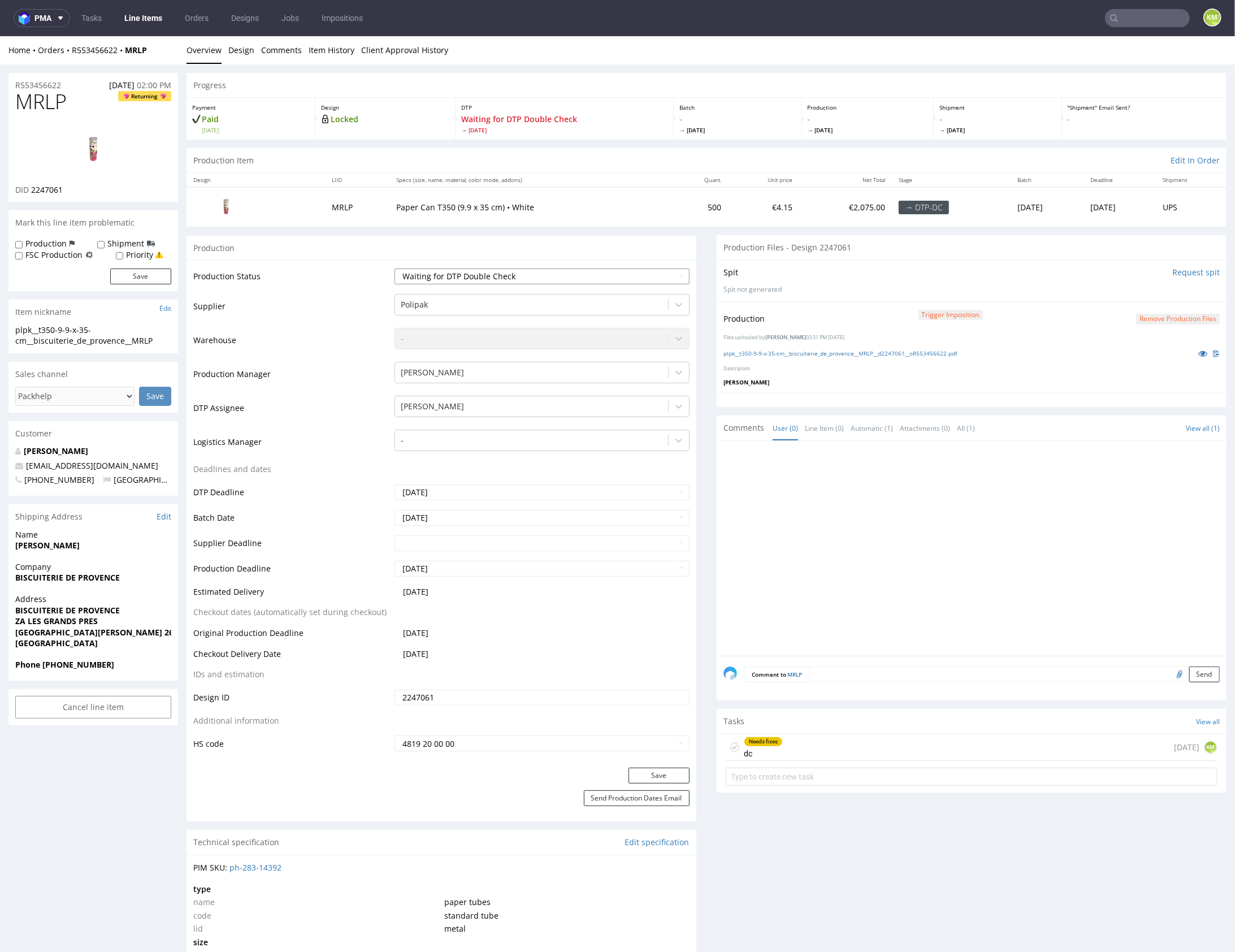
click at [541, 276] on select "Waiting for Artwork Waiting for Diecut Waiting for Mockup Waiting for DTP Waiti…" at bounding box center [542, 276] width 295 height 16
select select "dtp_dc_done"
click at [395, 268] on select "Waiting for Artwork Waiting for Diecut Waiting for Mockup Waiting for DTP Waiti…" at bounding box center [542, 276] width 295 height 16
click at [641, 776] on button "Save" at bounding box center [659, 774] width 61 height 16
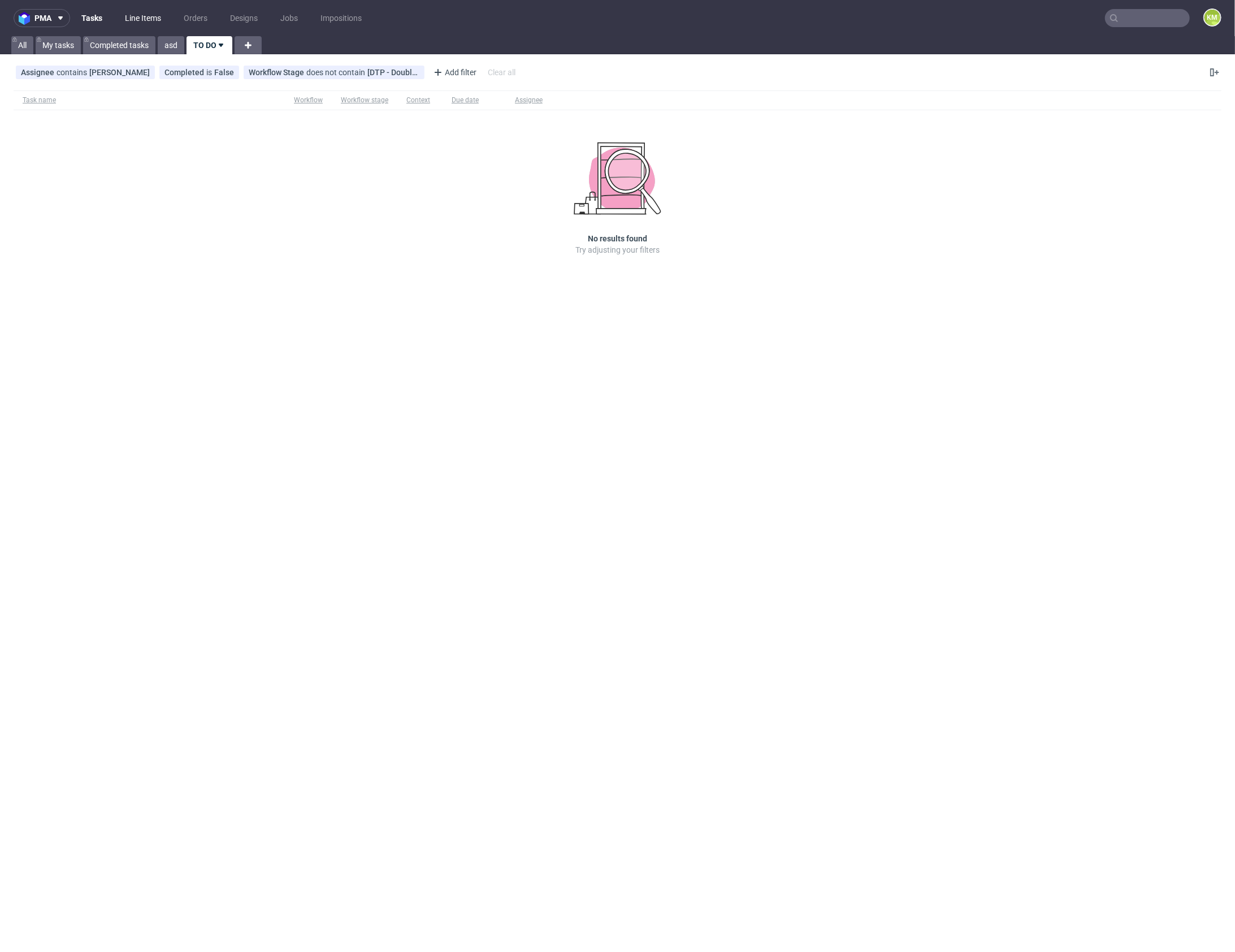
click at [150, 24] on link "Line Items" at bounding box center [143, 18] width 50 height 18
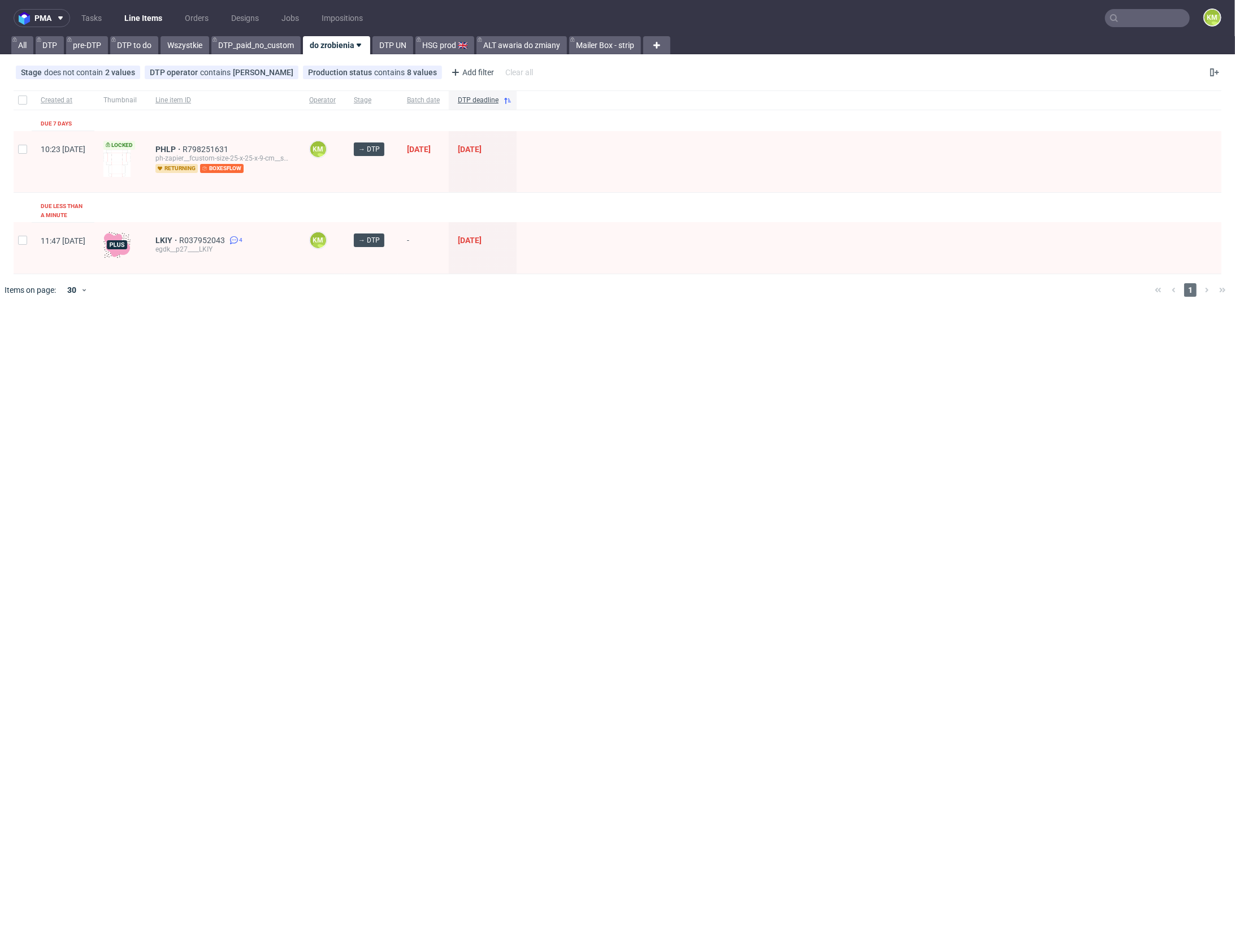
click at [364, 387] on div "pma Tasks Line Items Orders Designs Jobs Impositions KM All DTP pre-DTP DTP to …" at bounding box center [618, 476] width 1235 height 952
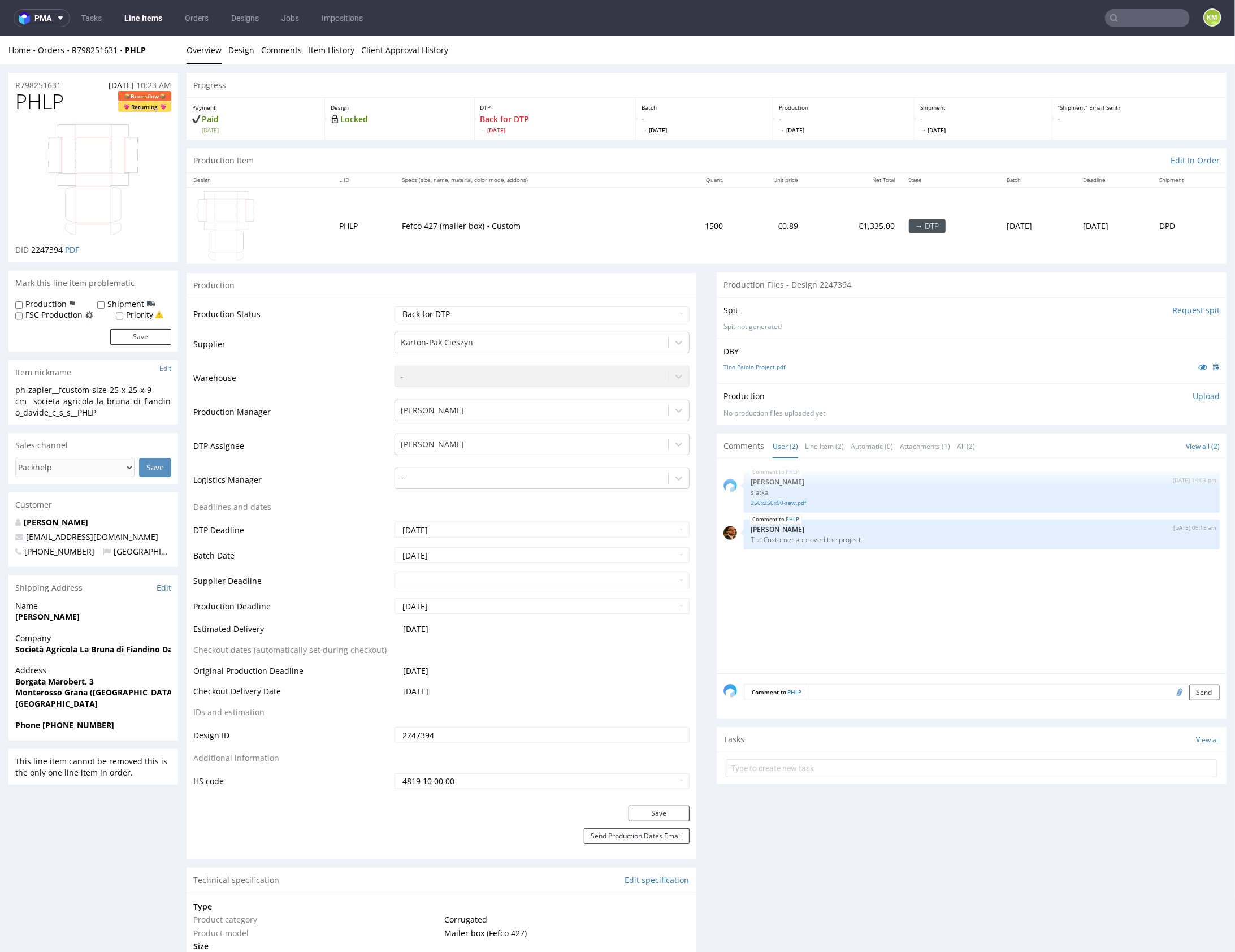
click at [891, 580] on div "PHLP [DATE] 14:03 pm [PERSON_NAME] siatka 250x250x90-zew.pdf PHLP [DATE] 09:15 …" at bounding box center [975, 568] width 503 height 208
click at [915, 586] on div "PHLP [DATE] 14:03 pm [PERSON_NAME] siatka 250x250x90-zew.pdf PHLP [DATE] 09:15 …" at bounding box center [975, 568] width 503 height 208
click at [337, 50] on link "Item History" at bounding box center [331, 49] width 46 height 27
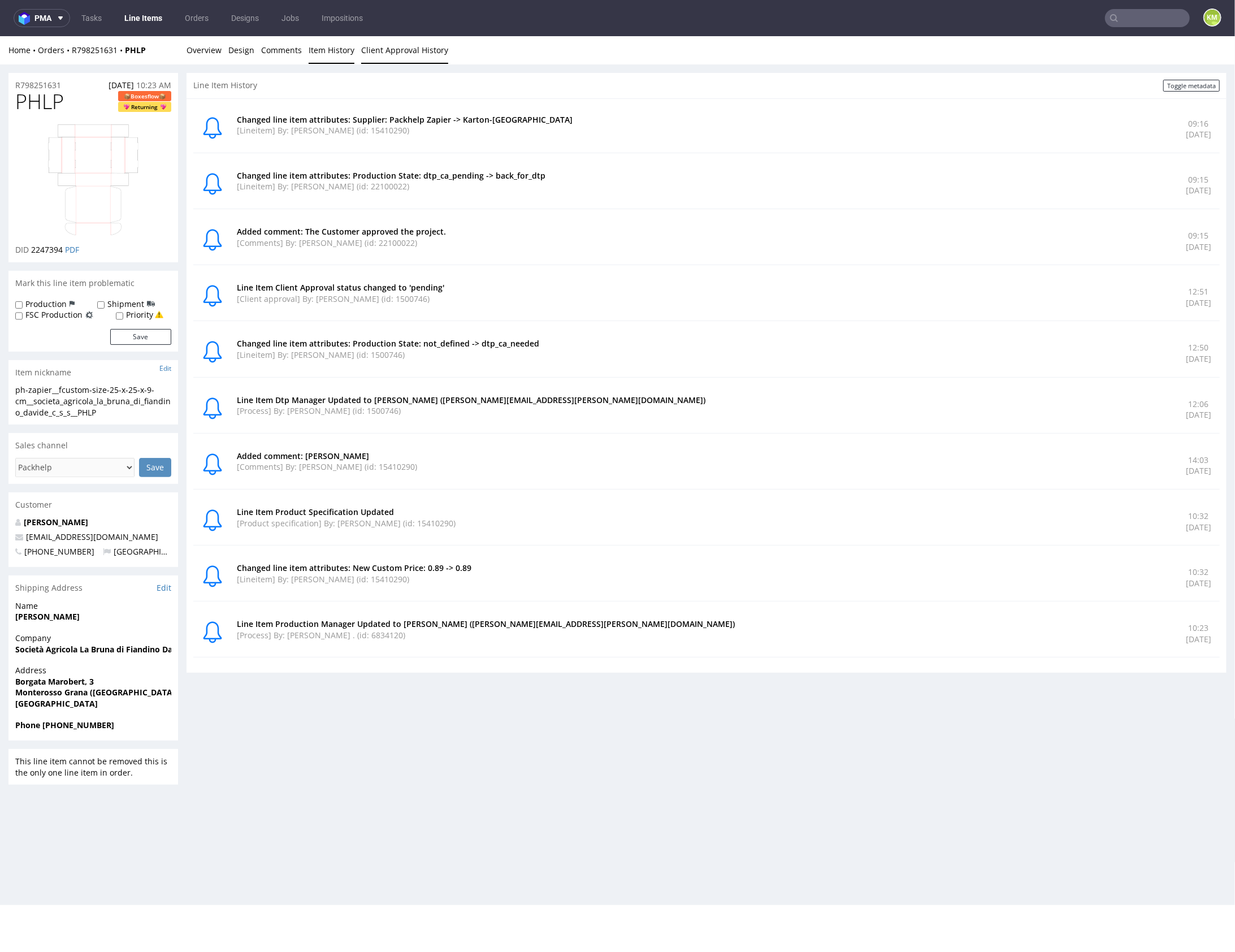
click at [392, 50] on link "Client Approval History" at bounding box center [405, 49] width 87 height 27
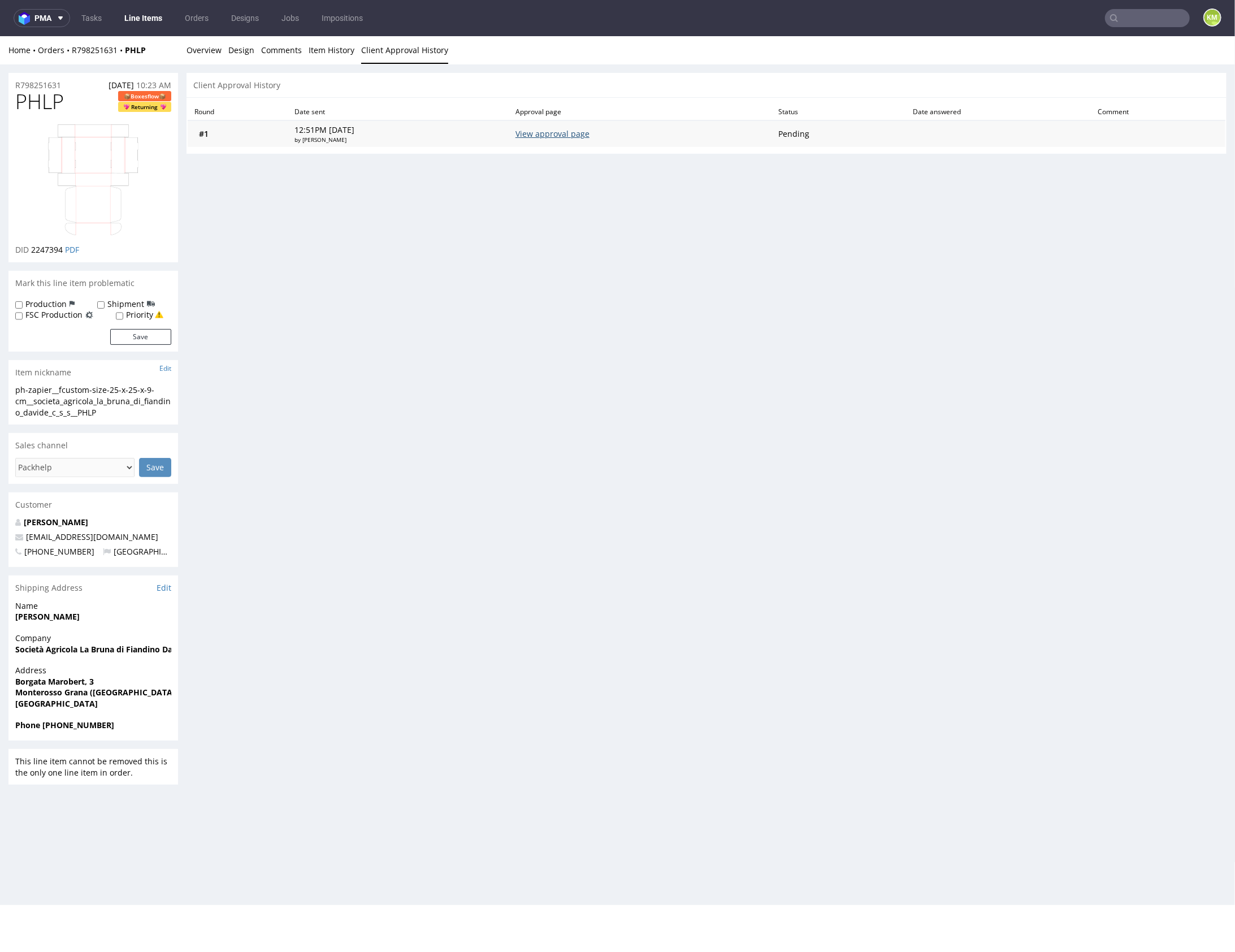
click at [560, 136] on link "View approval page" at bounding box center [552, 133] width 74 height 11
click at [202, 49] on link "Overview" at bounding box center [204, 49] width 35 height 27
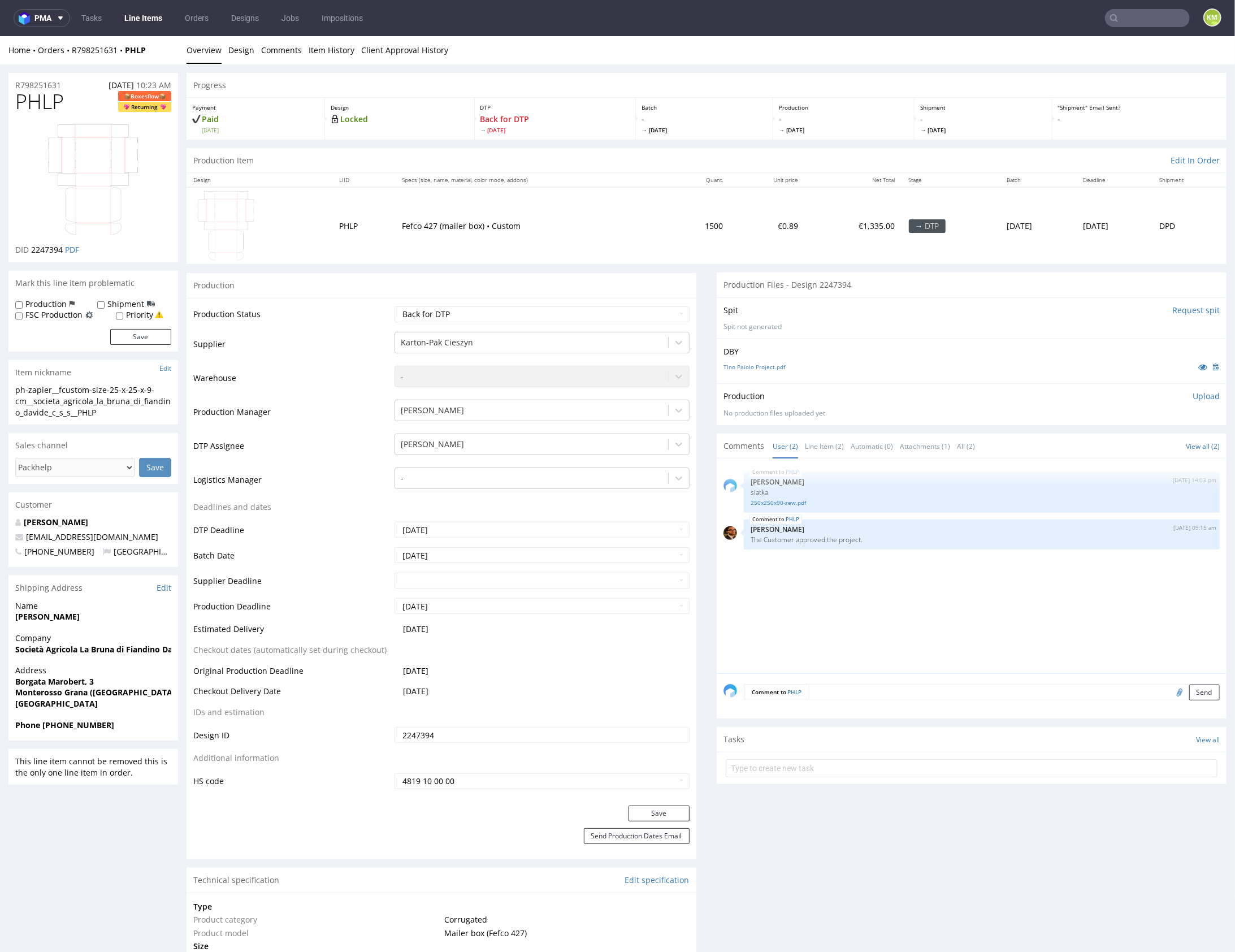
click at [836, 575] on div "PHLP 8th Aug 25 | 14:03 pm Sebastian Markut siatka 250x250x90-zew.pdf PHLP 19th…" at bounding box center [975, 568] width 503 height 208
click at [1193, 395] on p "Upload" at bounding box center [1207, 396] width 27 height 11
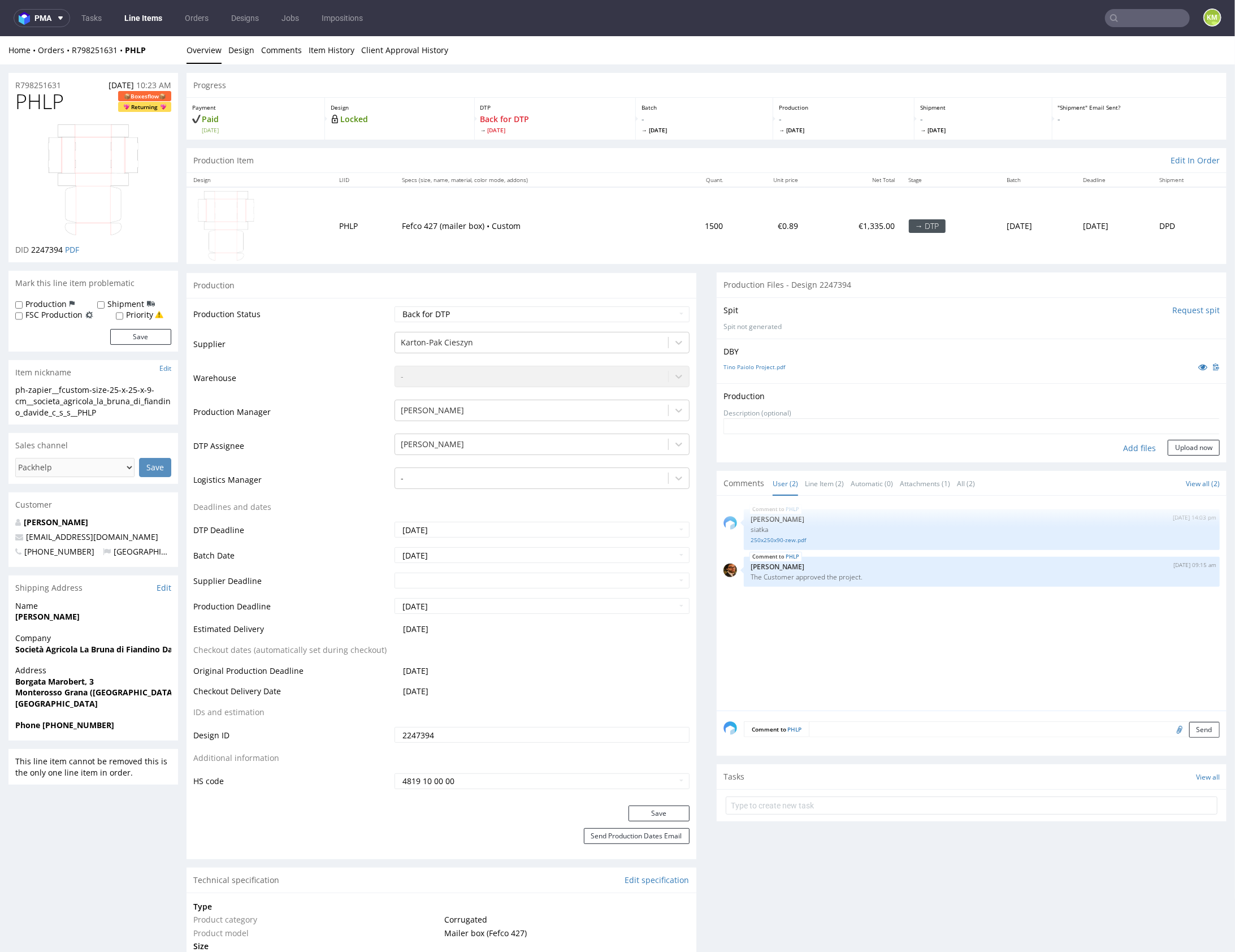
click at [1129, 448] on div "Add files" at bounding box center [1140, 447] width 56 height 17
type input "C:\fakepath\fcustom-size-25-x-25-x-9-cm__societa_agricola_la_bruna_di_fiandino_…"
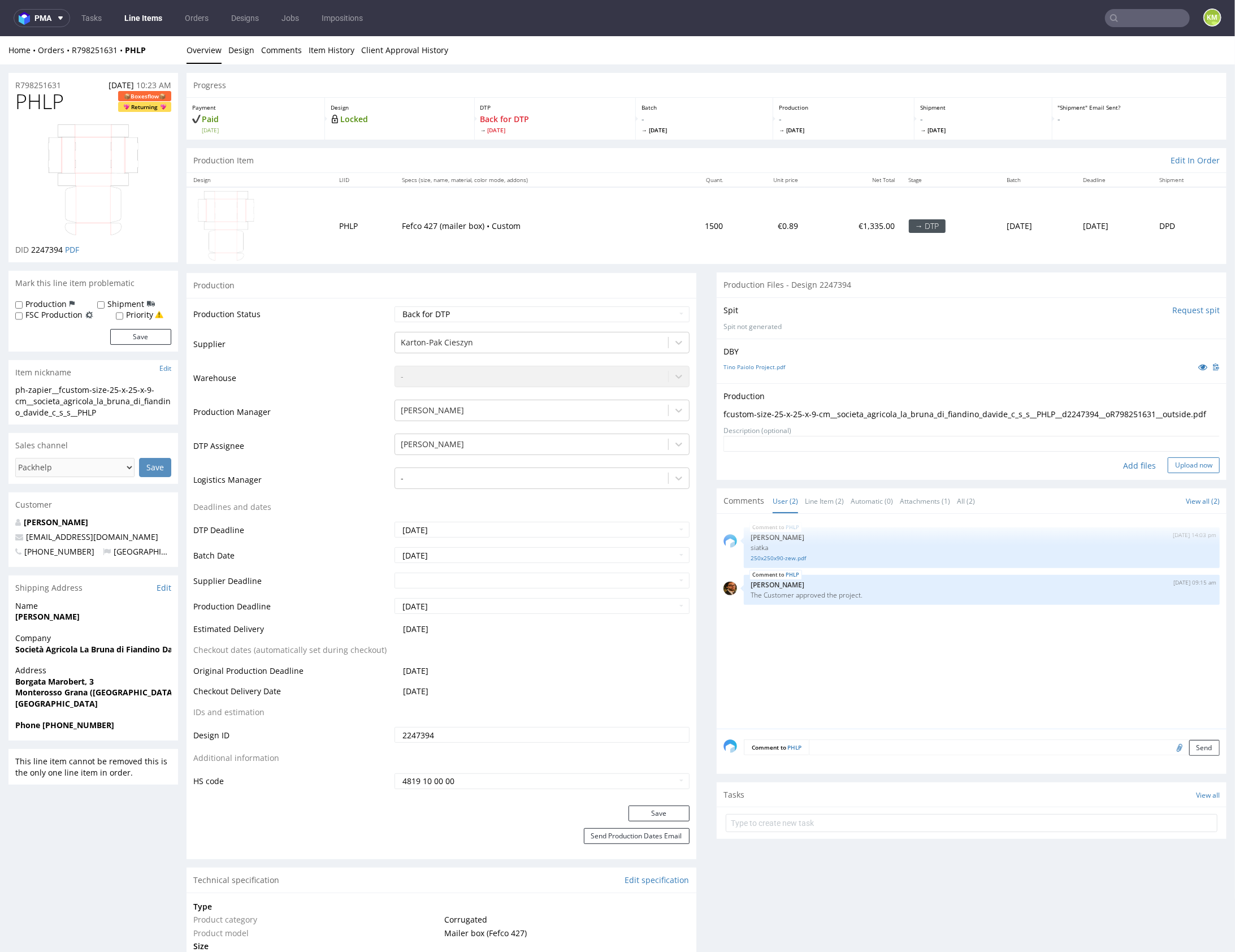
click at [1199, 473] on button "Upload now" at bounding box center [1194, 464] width 52 height 16
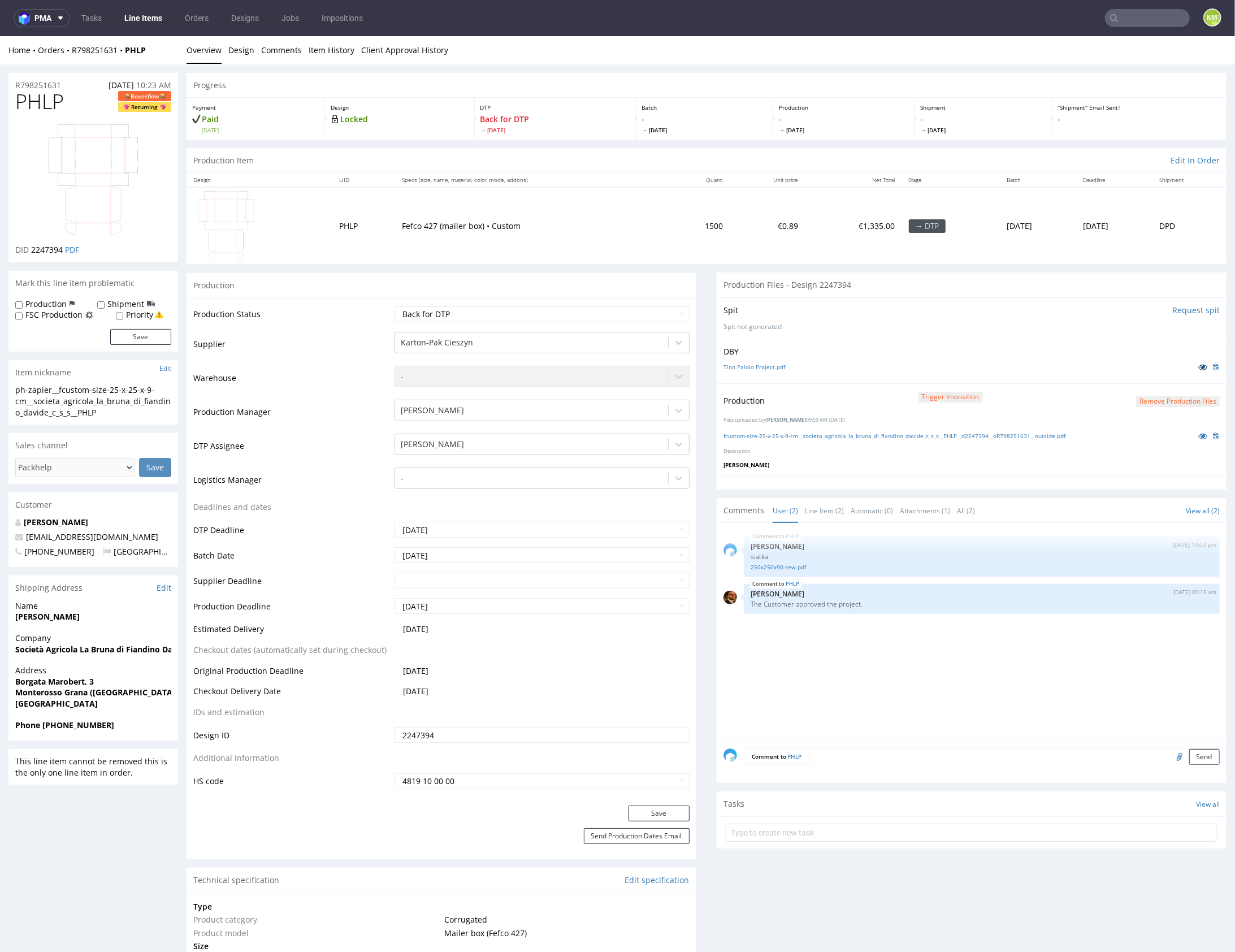
click at [1199, 365] on icon at bounding box center [1203, 366] width 9 height 8
click at [772, 364] on link "Tino Paiolo Project.pdf" at bounding box center [755, 366] width 62 height 8
click at [601, 311] on select "Waiting for Artwork Waiting for Diecut Waiting for Mockup Waiting for DTP Waiti…" at bounding box center [542, 313] width 295 height 16
select select "dtp_waiting_for_double_check"
click at [395, 306] on select "Waiting for Artwork Waiting for Diecut Waiting for Mockup Waiting for DTP Waiti…" at bounding box center [542, 313] width 295 height 16
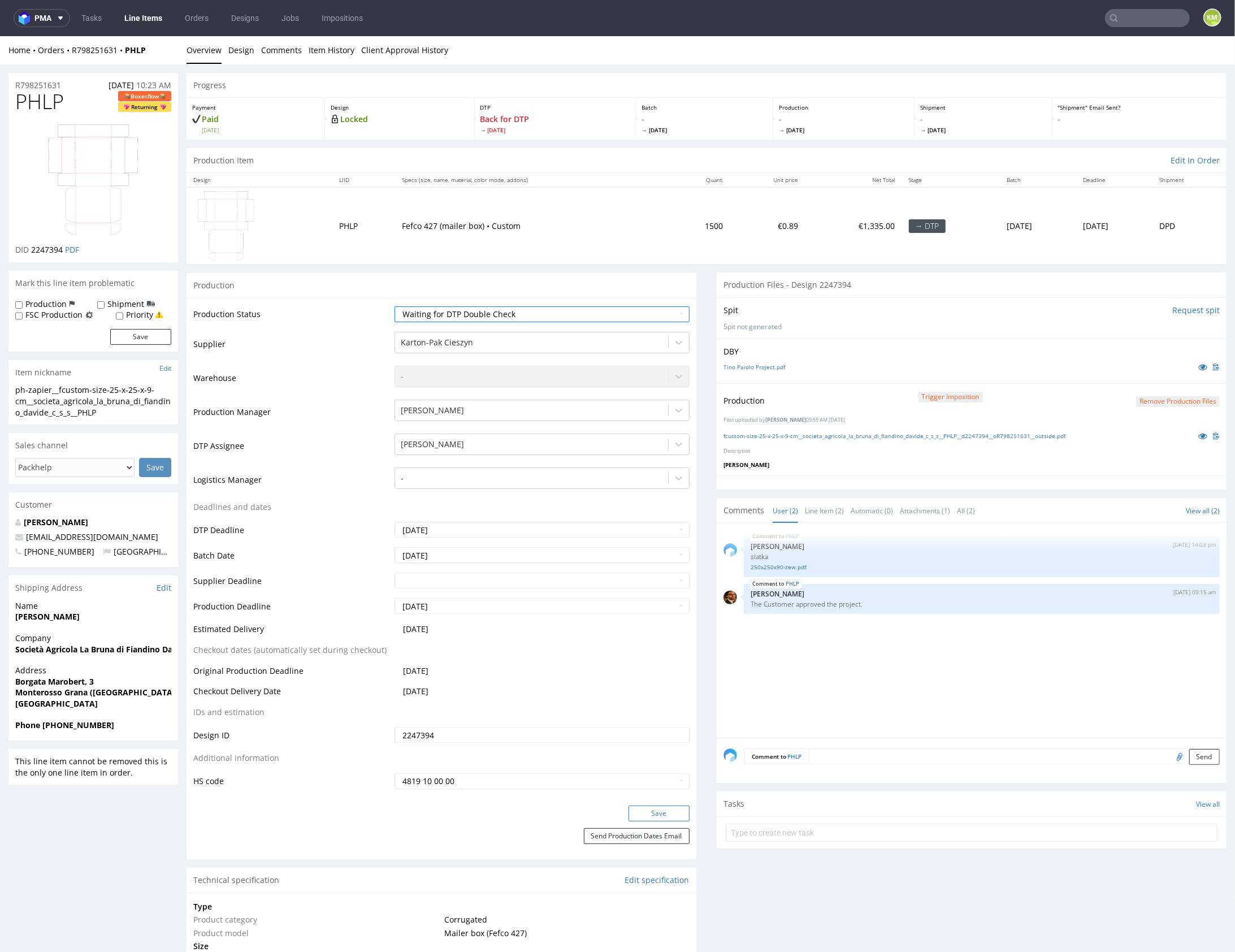
click at [657, 811] on button "Save" at bounding box center [659, 812] width 61 height 16
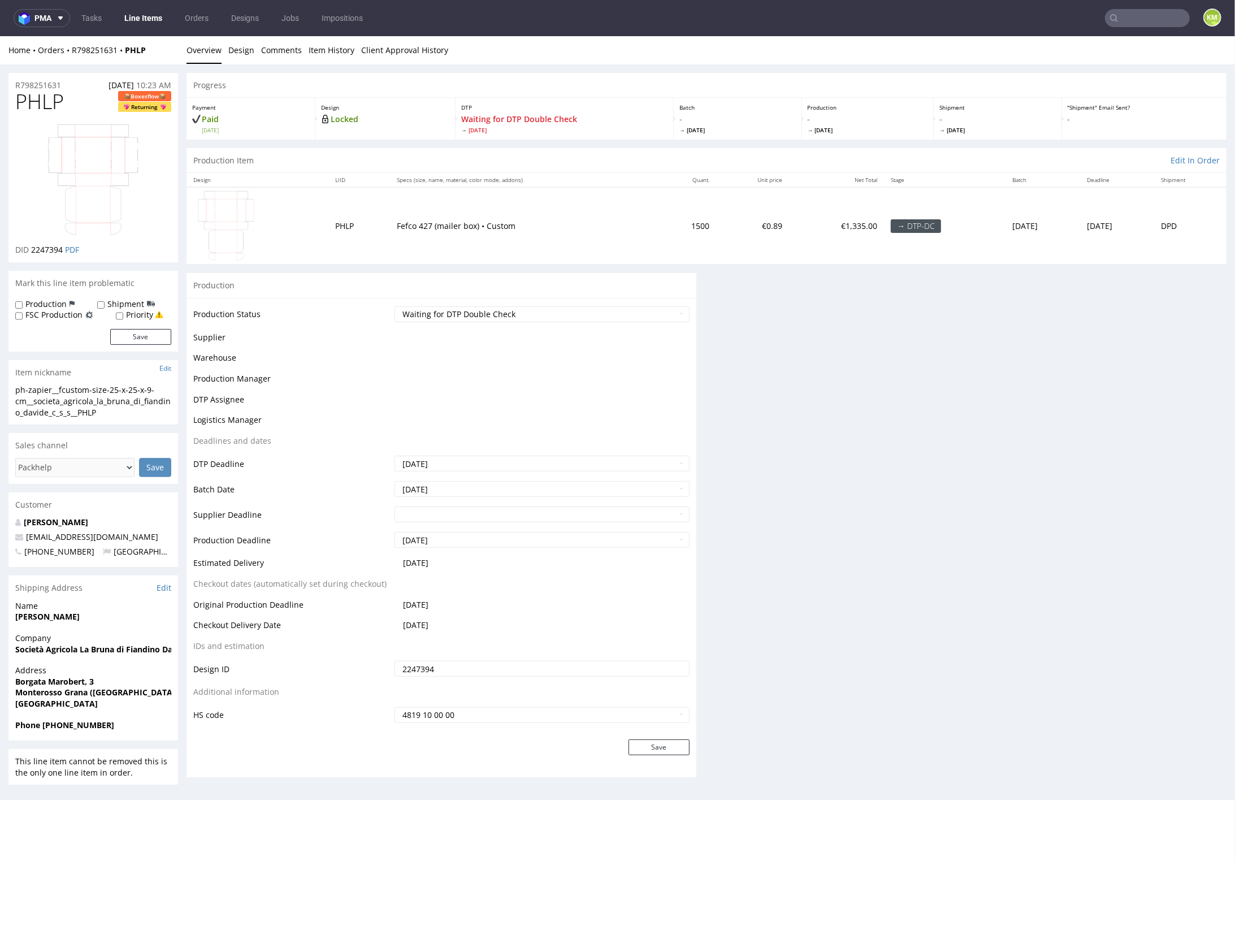
click at [797, 683] on div "Progress Payment Paid Fri 08 Aug Design Locked DTP Waiting for DTP Double Check…" at bounding box center [707, 428] width 1040 height 713
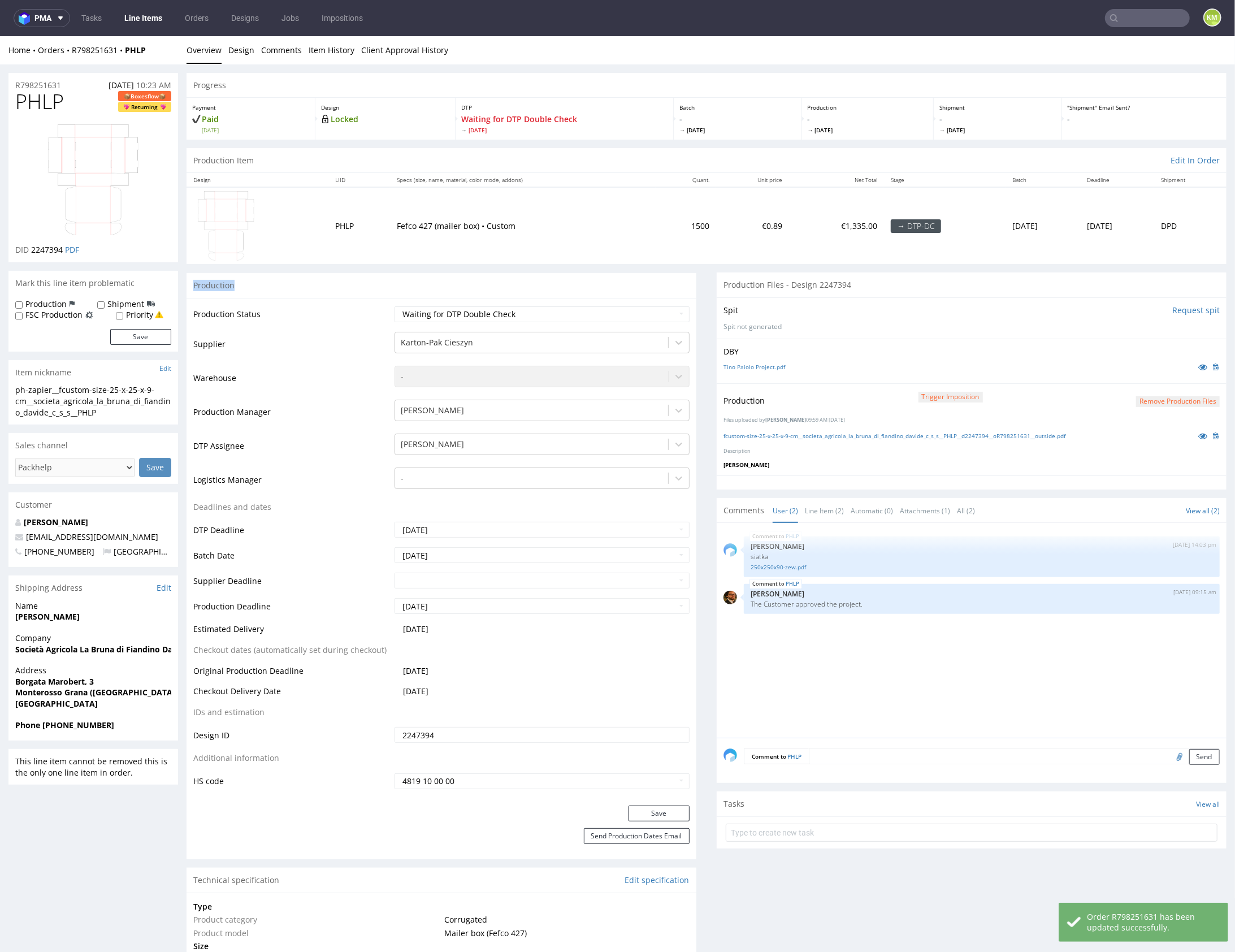
click at [854, 689] on div "PHLP 8th Aug 25 | 14:03 pm Sebastian Markut siatka 250x250x90-zew.pdf PHLP 19th…" at bounding box center [975, 632] width 503 height 208
click at [887, 682] on div "PHLP 8th Aug 25 | 14:03 pm Sebastian Markut siatka 250x250x90-zew.pdf PHLP 19th…" at bounding box center [975, 632] width 503 height 208
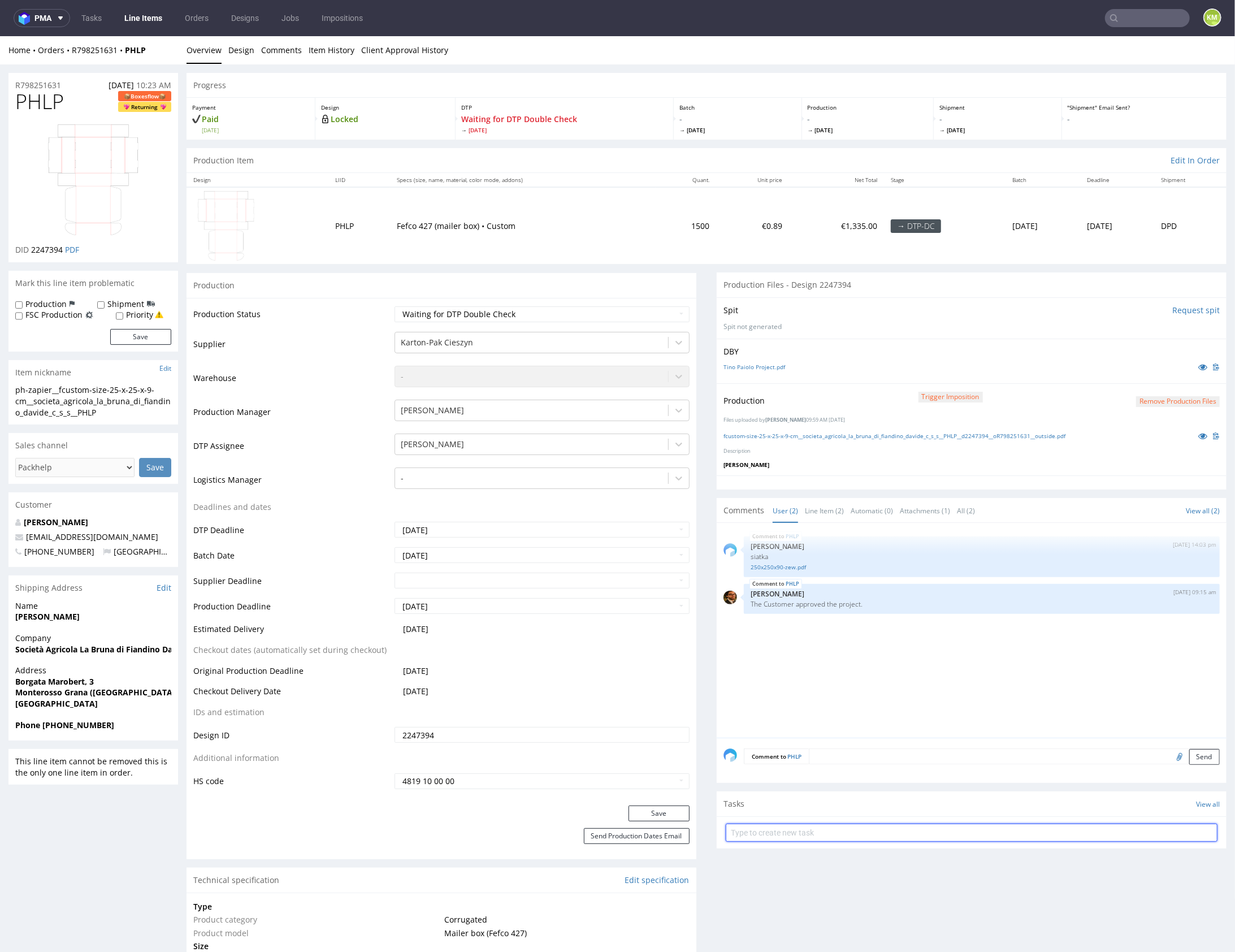
click at [945, 826] on input "text" at bounding box center [972, 832] width 492 height 18
type input "dch"
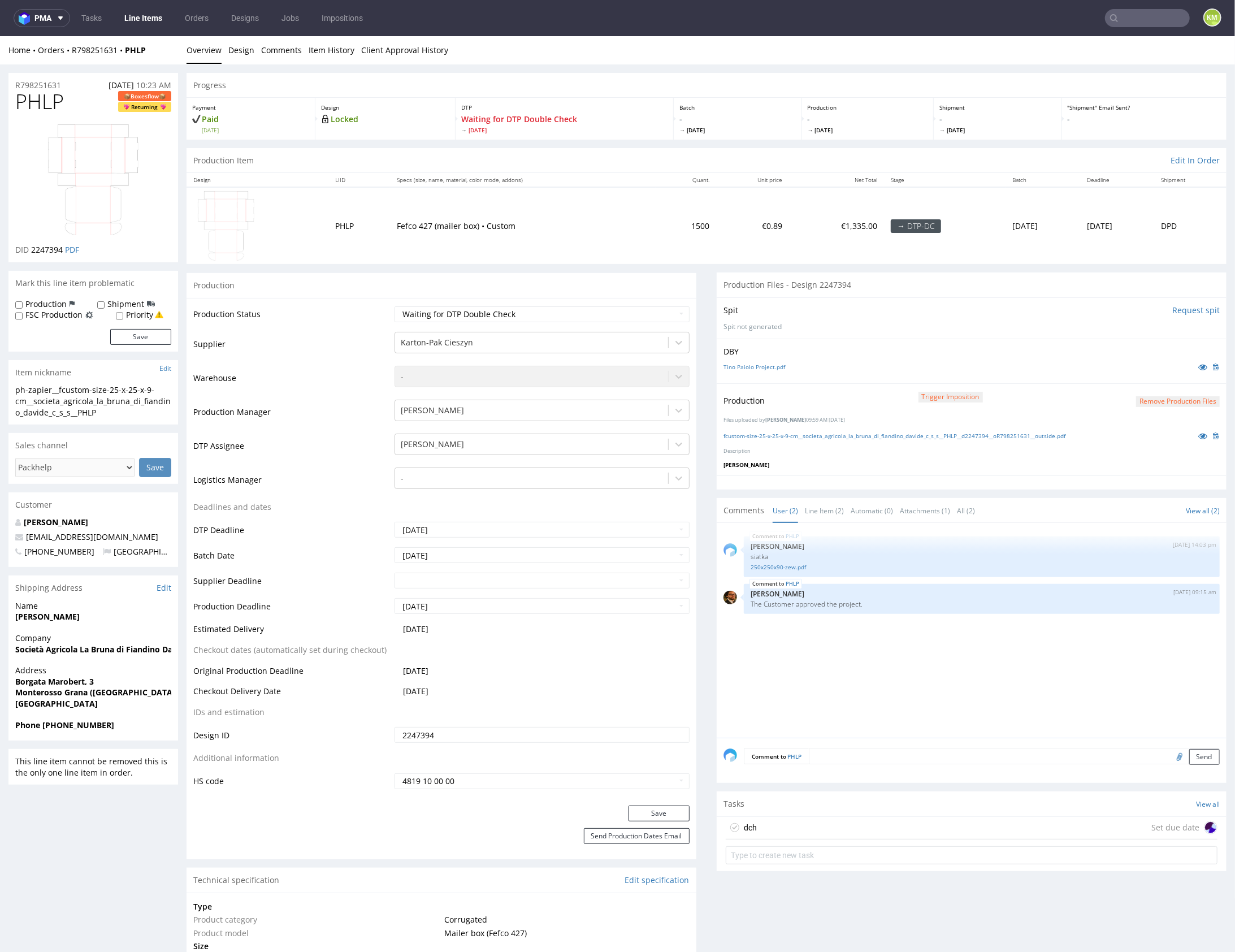
click at [871, 816] on div "dch Set due date" at bounding box center [972, 827] width 492 height 23
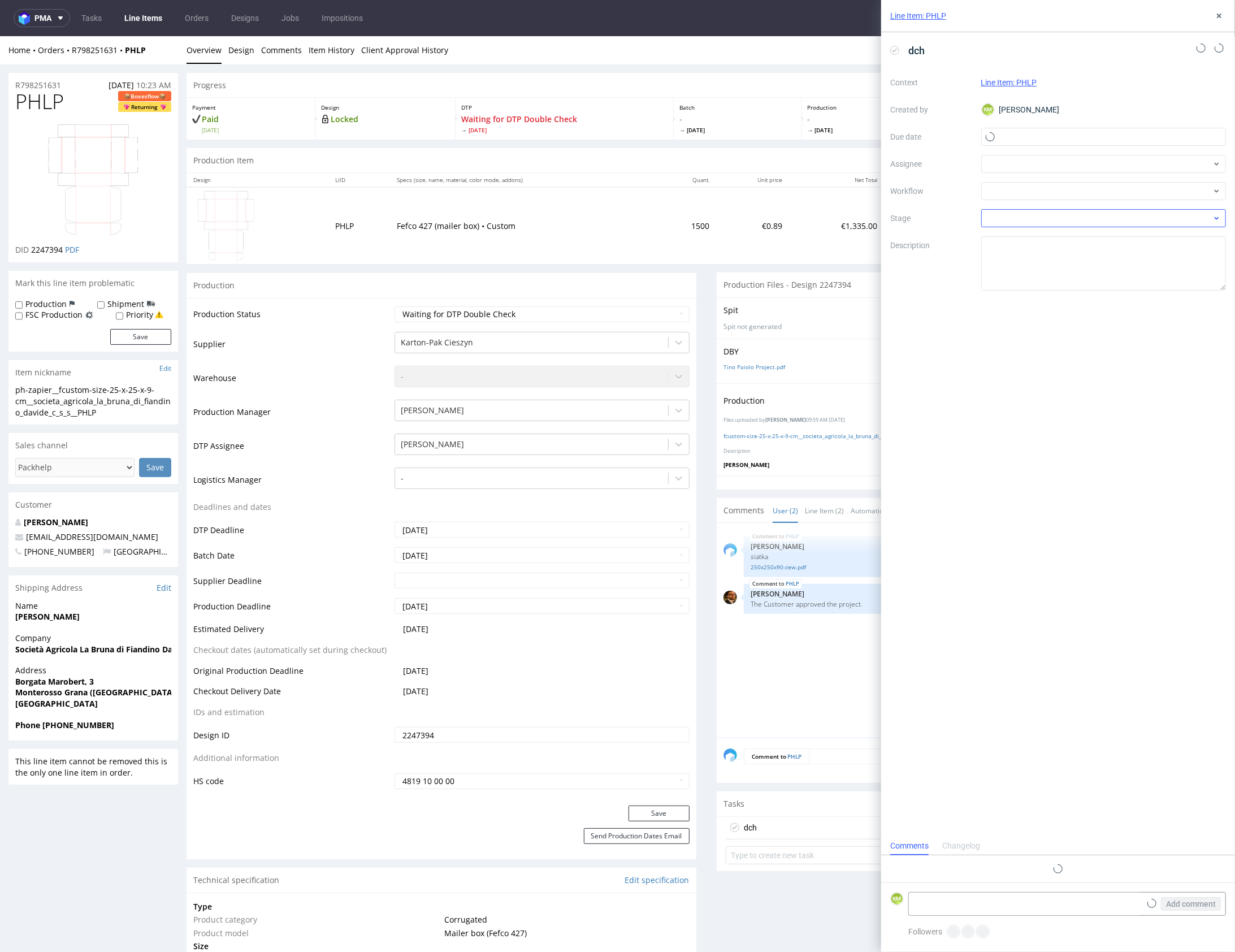
scroll to position [9, 0]
click at [1013, 140] on input "text" at bounding box center [1104, 136] width 246 height 18
drag, startPoint x: 1090, startPoint y: 261, endPoint x: 1081, endPoint y: 237, distance: 25.6
click at [1090, 261] on button "19" at bounding box center [1086, 265] width 18 height 18
type input "19/08/2025"
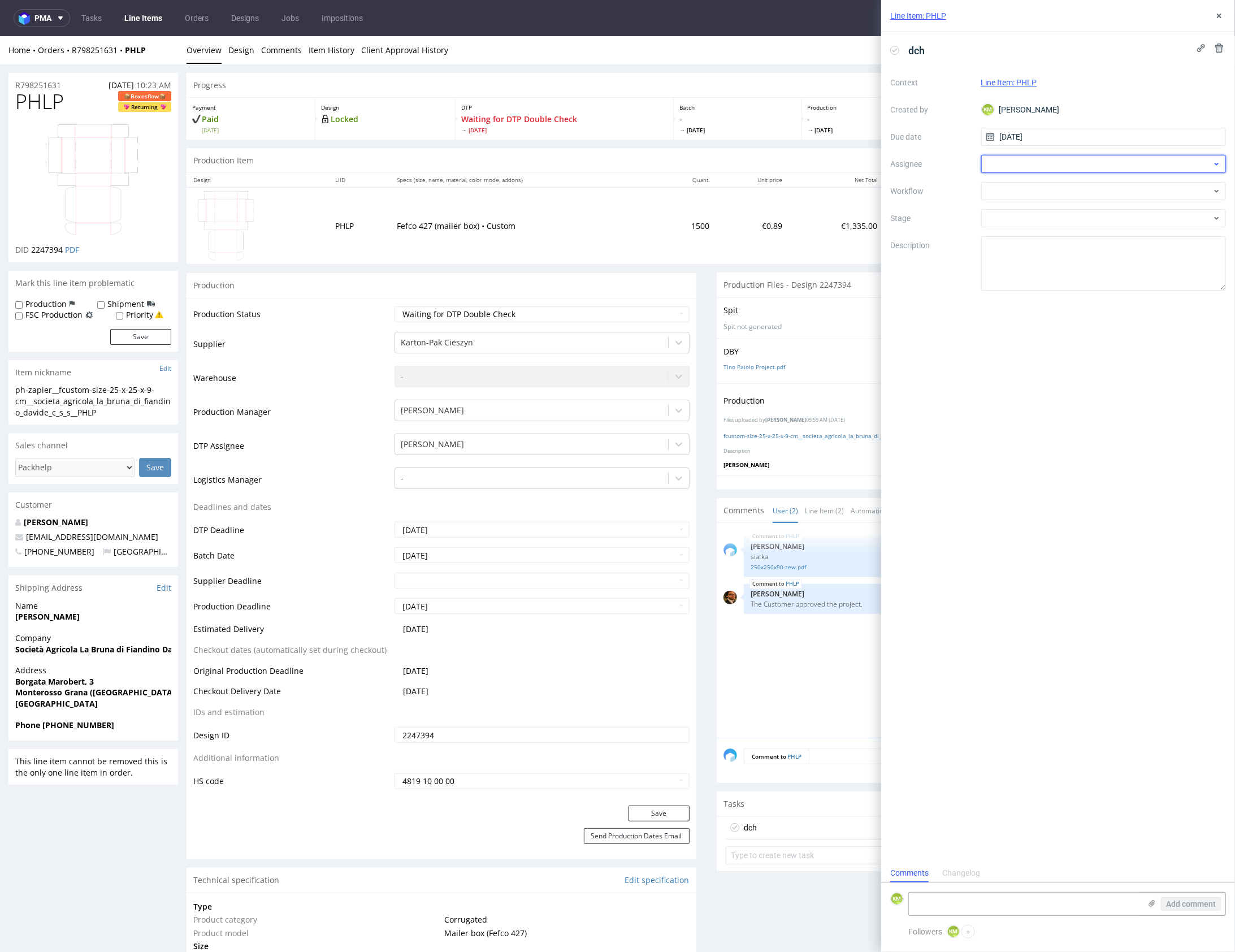
click at [1035, 163] on div at bounding box center [1104, 164] width 246 height 18
type input "gaz"
click at [1055, 202] on div "Krystian Gaza" at bounding box center [1104, 206] width 236 height 18
click at [1048, 193] on div at bounding box center [1104, 191] width 246 height 18
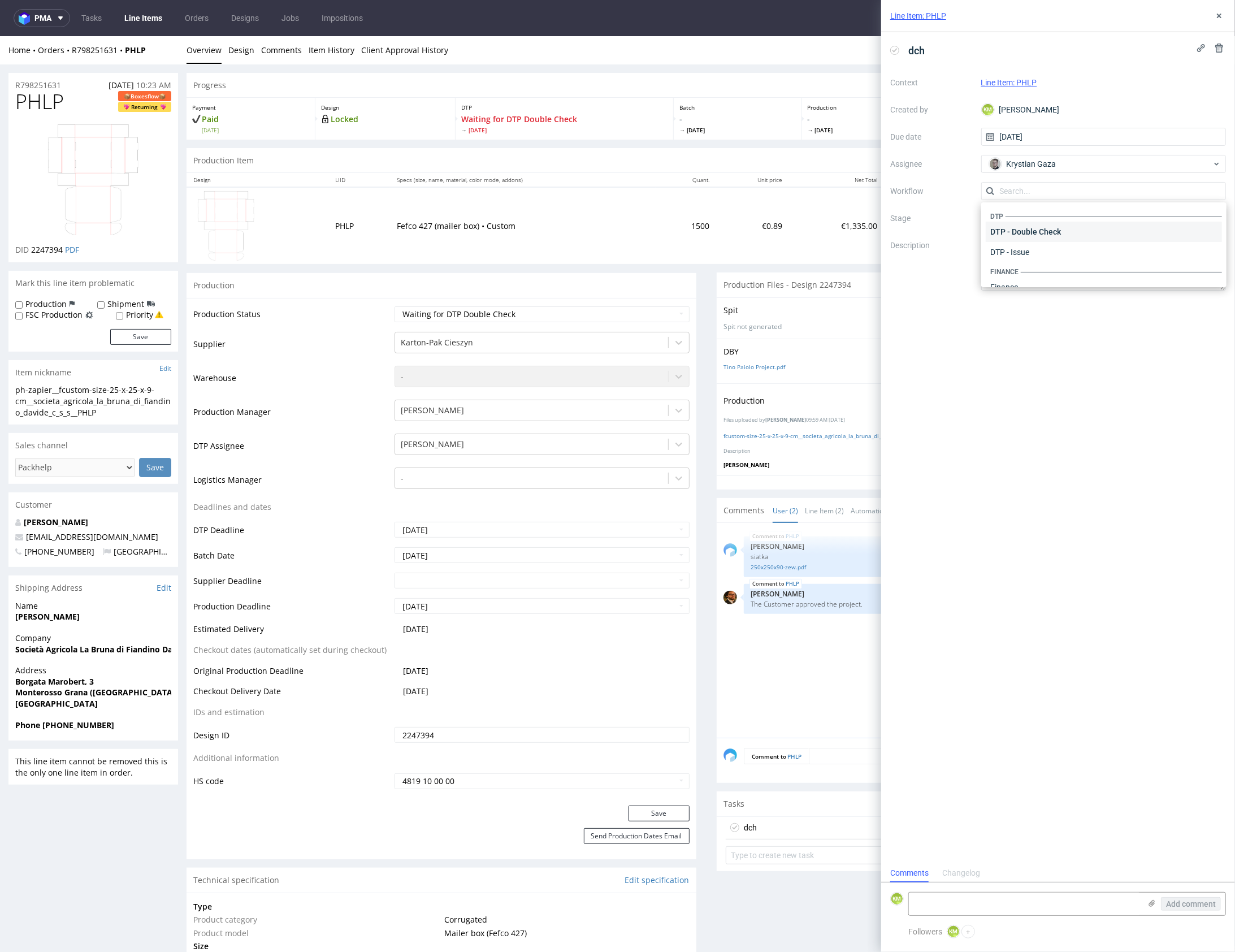
click at [1055, 232] on div "DTP - Double Check" at bounding box center [1104, 232] width 236 height 21
drag, startPoint x: 1061, startPoint y: 252, endPoint x: 1092, endPoint y: 200, distance: 60.5
click at [1062, 252] on textarea at bounding box center [1104, 263] width 246 height 54
click at [1216, 14] on icon at bounding box center [1219, 15] width 9 height 9
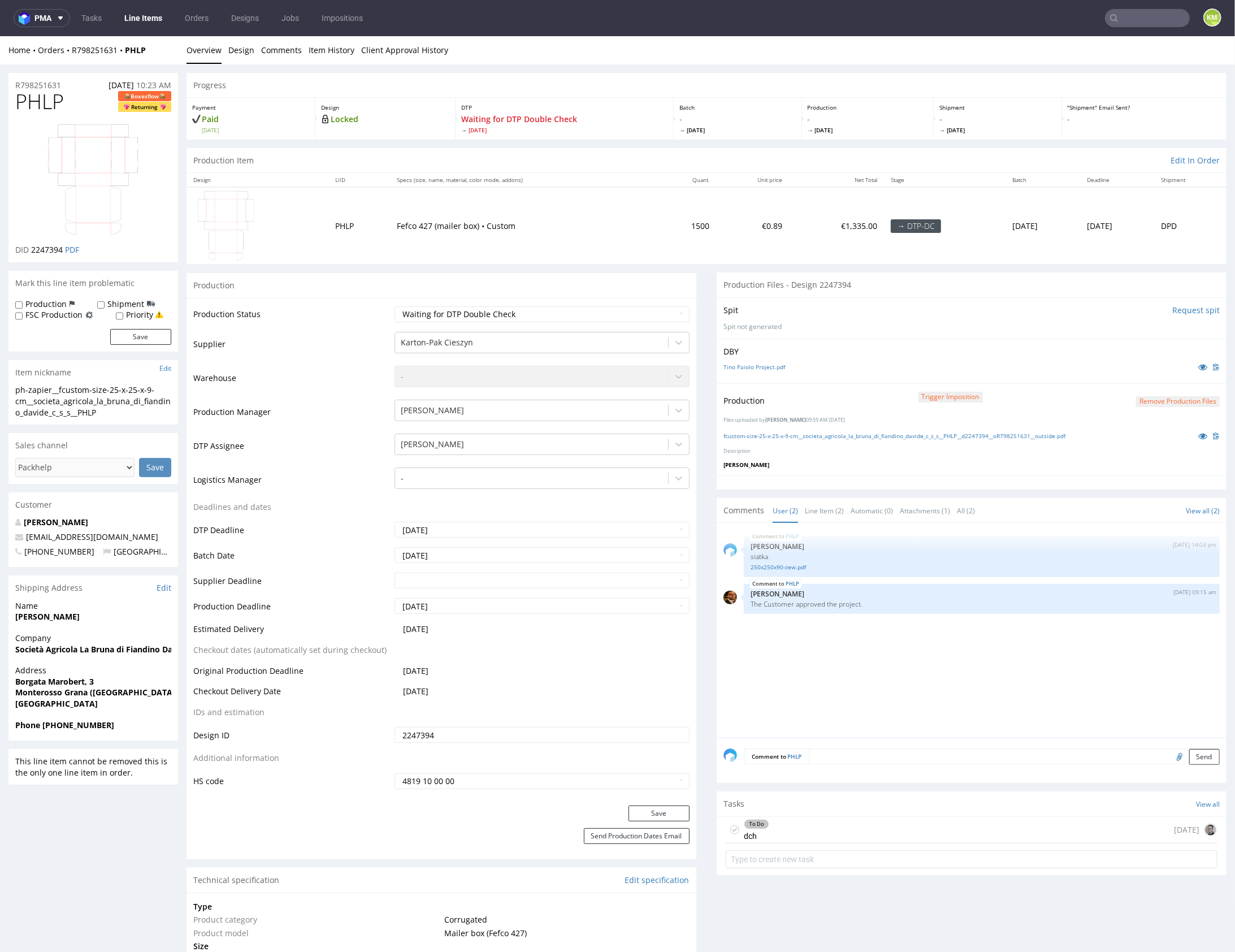
click at [817, 669] on div "PHLP 8th Aug 25 | 14:03 pm Sebastian Markut siatka 250x250x90-zew.pdf PHLP 19th…" at bounding box center [975, 632] width 503 height 208
click at [817, 669] on div "PHLP 8th Aug 25 | 14:03 pm Sebastian Markut siatka 250x250x90-zew.pdf PHLP 19th…" at bounding box center [975, 632] width 503 height 208
click at [814, 820] on div "To Do dch today" at bounding box center [972, 829] width 492 height 27
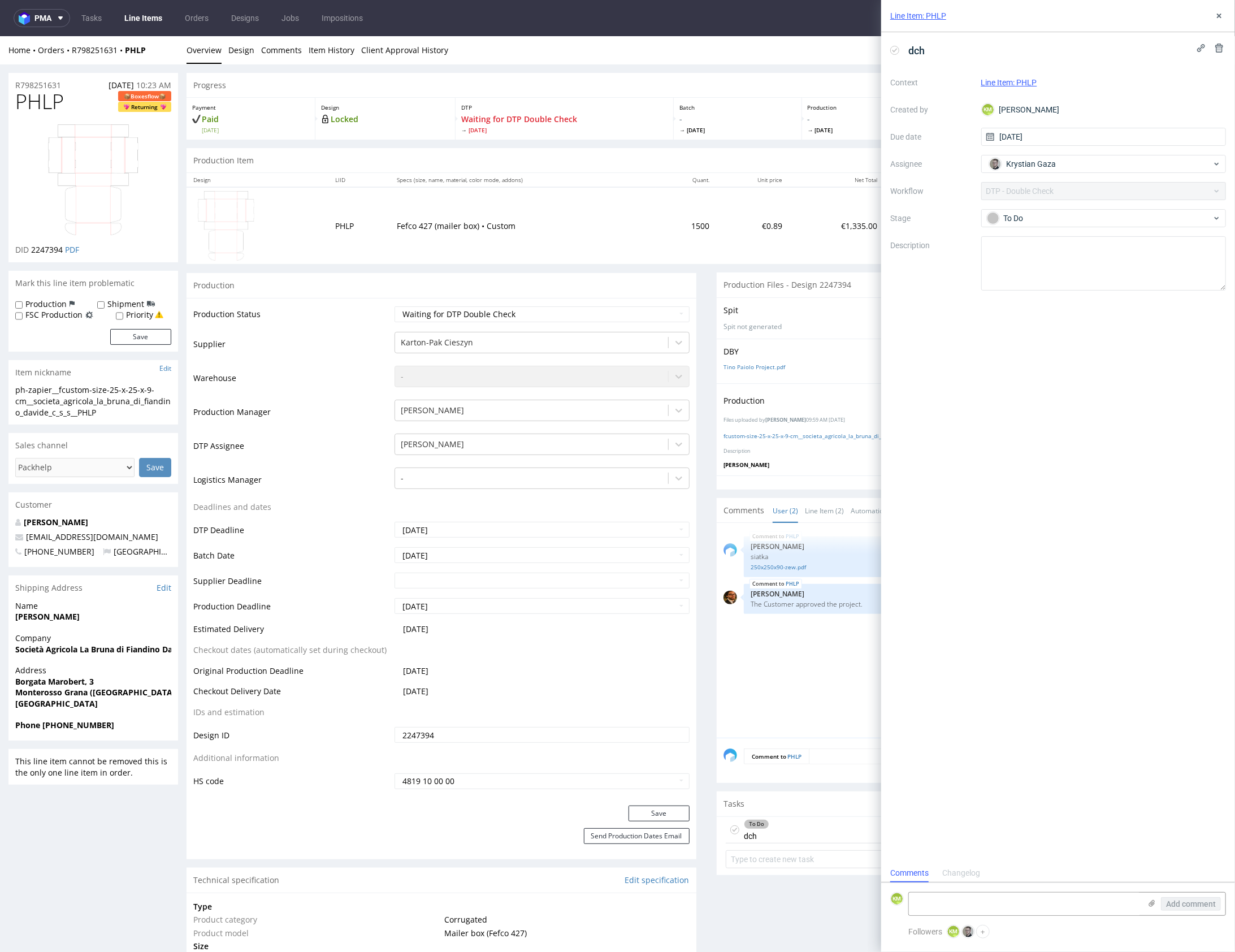
scroll to position [9, 0]
click at [1225, 14] on button at bounding box center [1219, 16] width 14 height 14
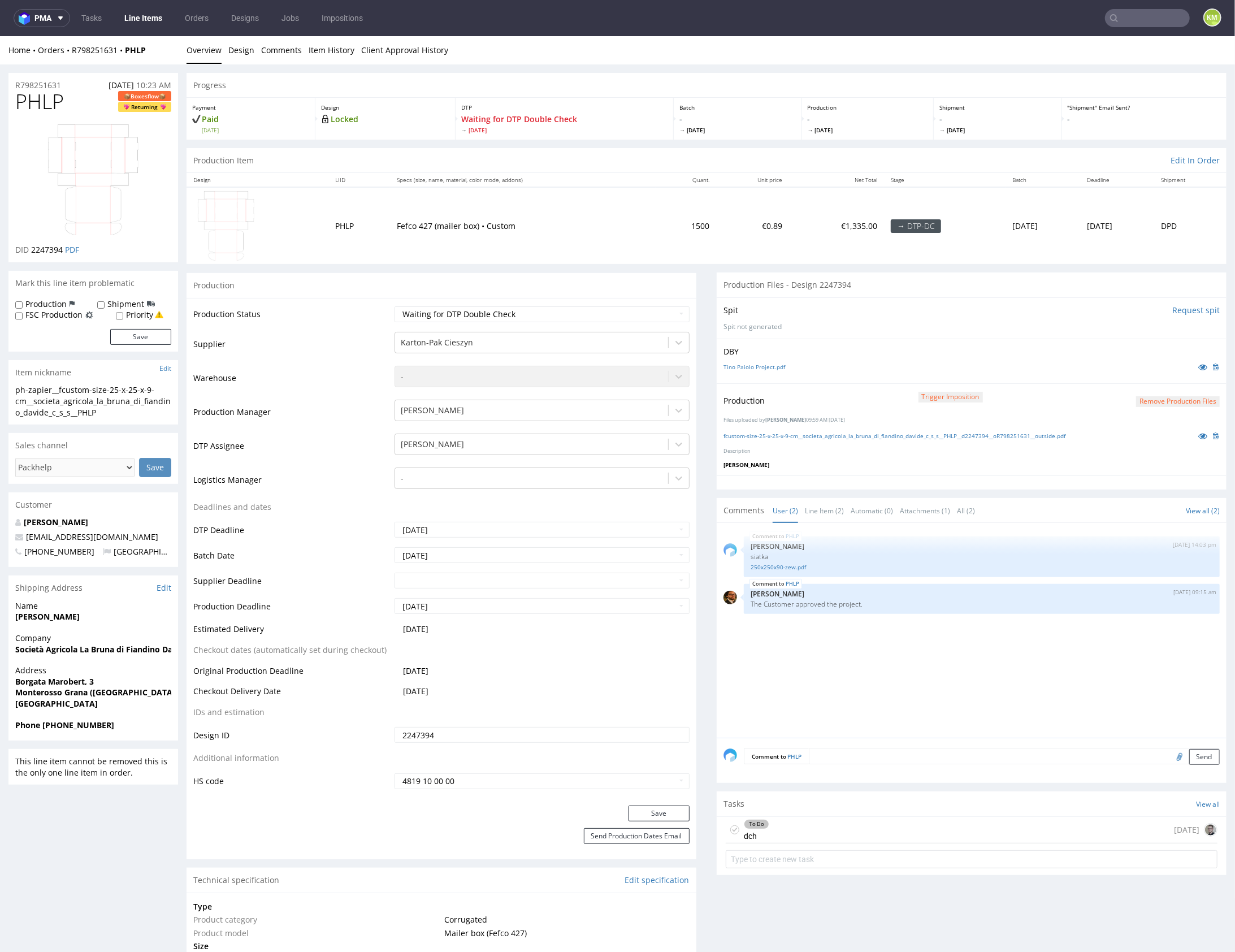
drag, startPoint x: 862, startPoint y: 653, endPoint x: 673, endPoint y: 44, distance: 637.7
click at [856, 634] on div "PHLP 8th Aug 25 | 14:03 pm Sebastian Markut siatka 250x250x90-zew.pdf PHLP 19th…" at bounding box center [975, 632] width 503 height 208
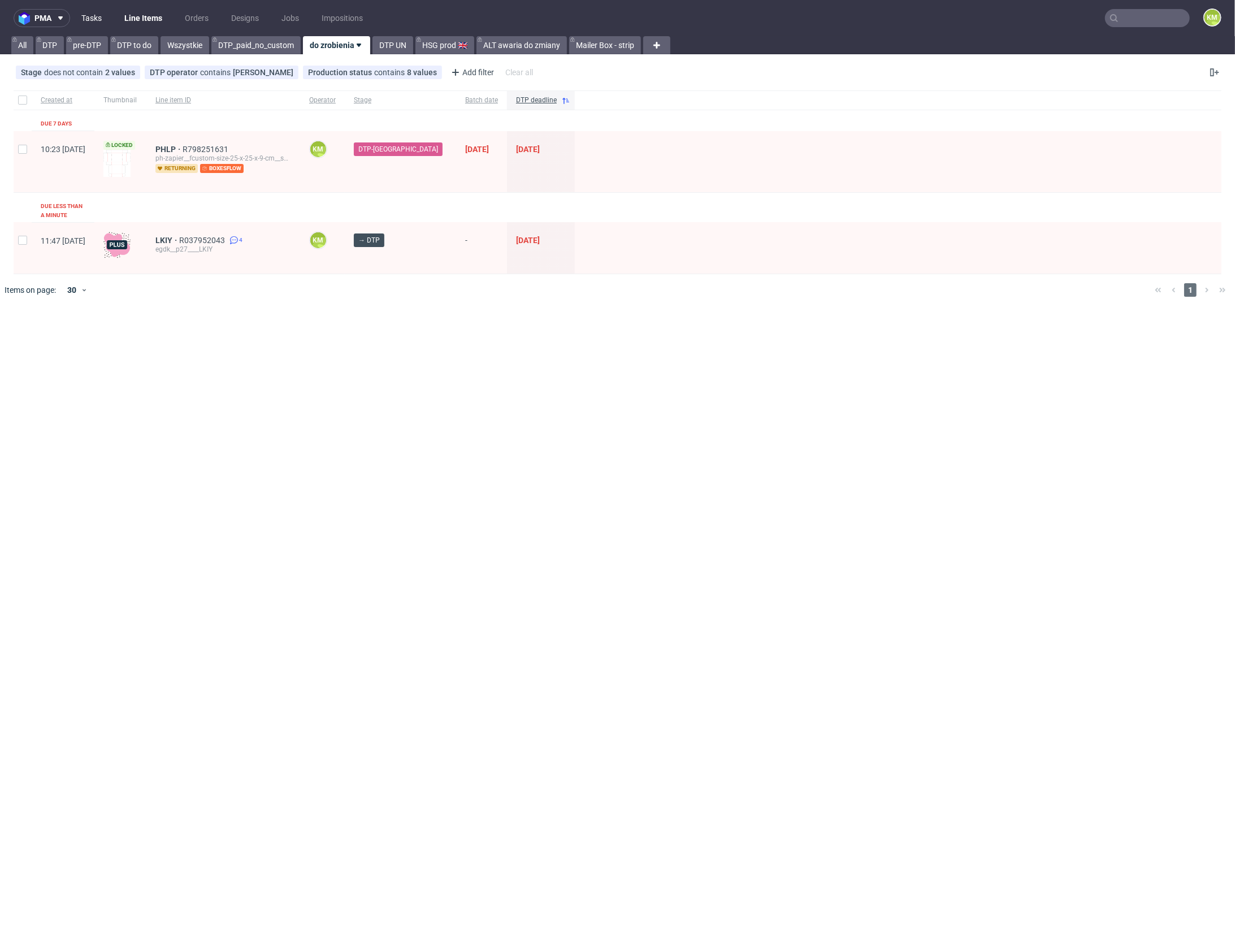
click at [93, 19] on link "Tasks" at bounding box center [91, 18] width 34 height 18
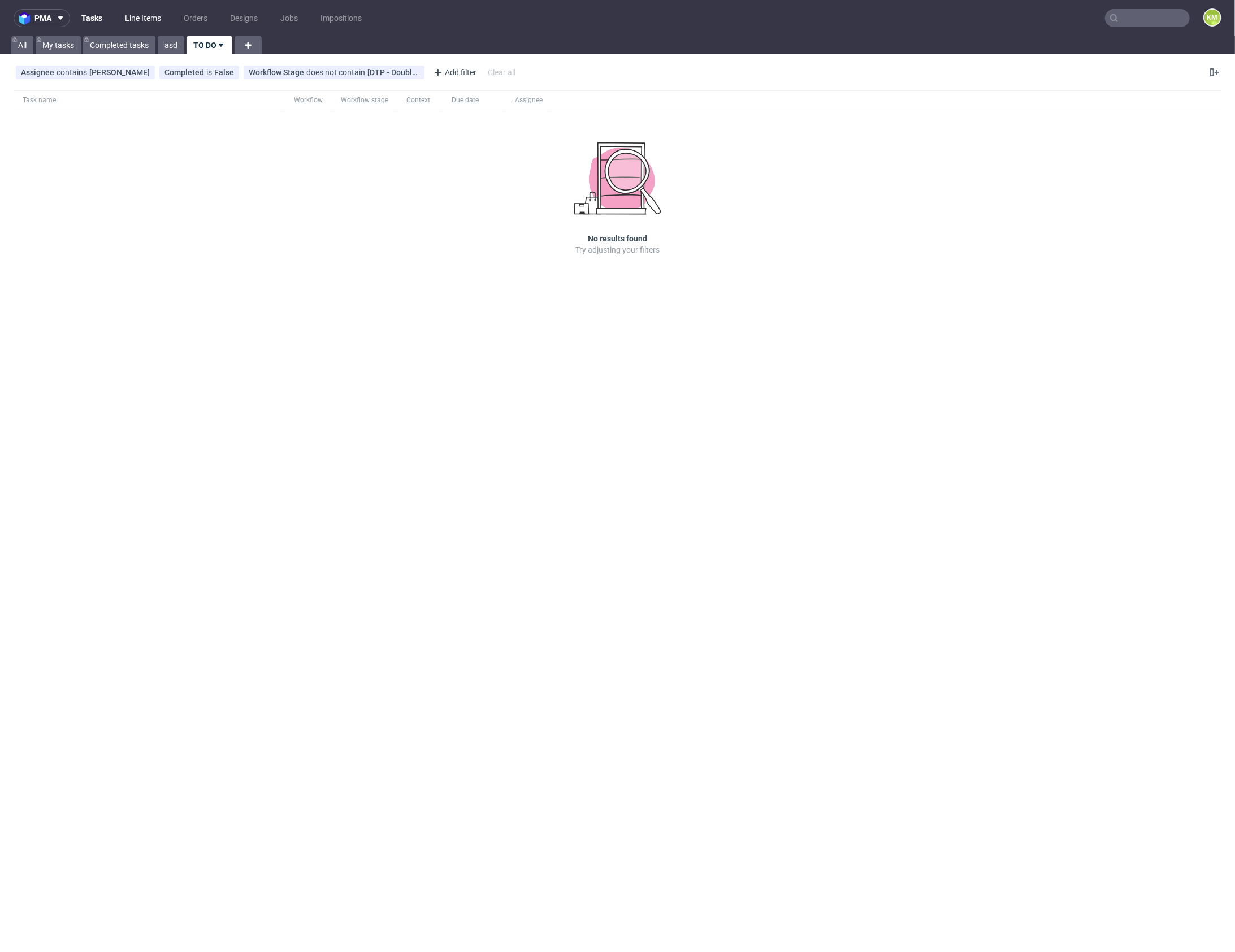
click at [135, 19] on link "Line Items" at bounding box center [143, 18] width 50 height 18
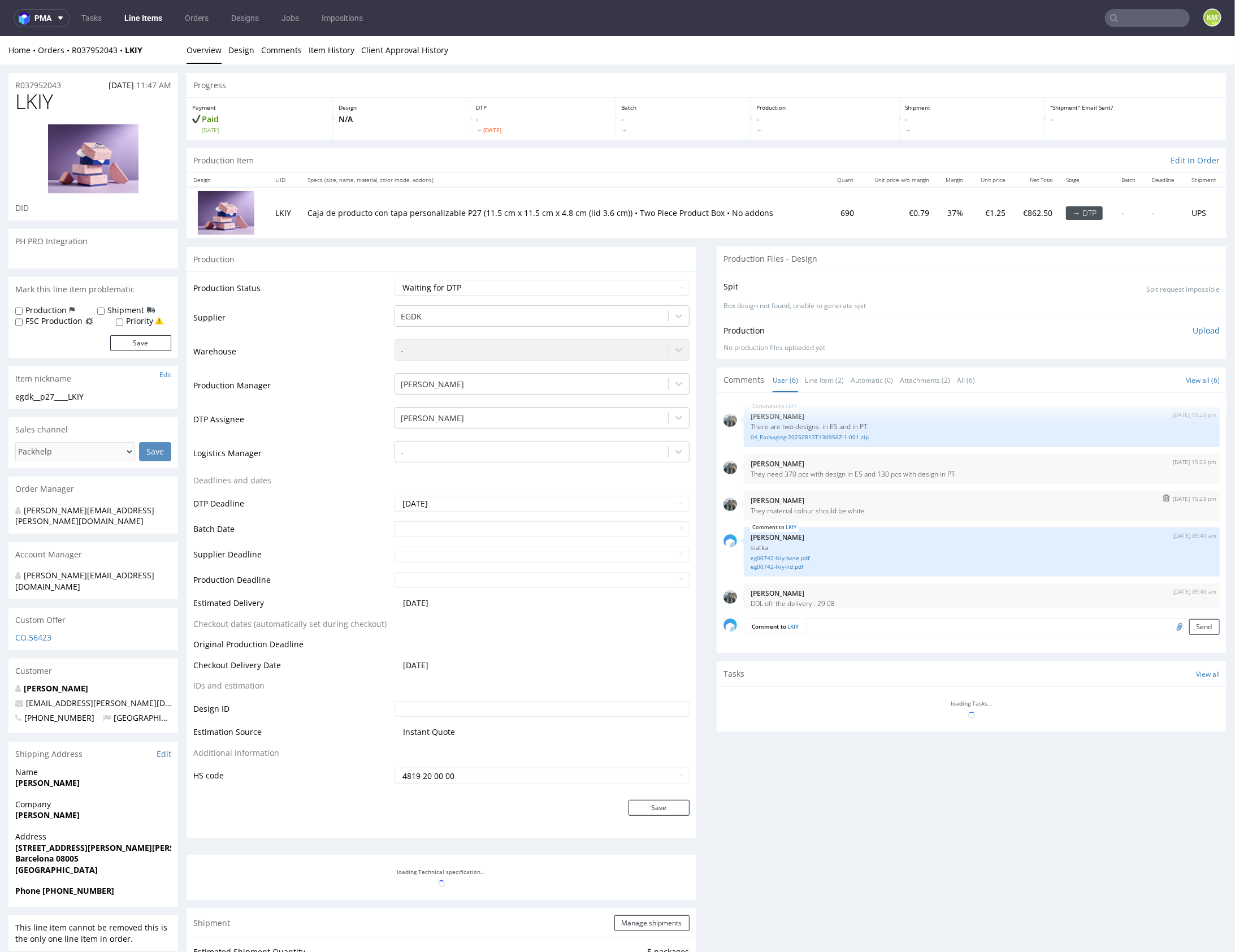
scroll to position [49, 0]
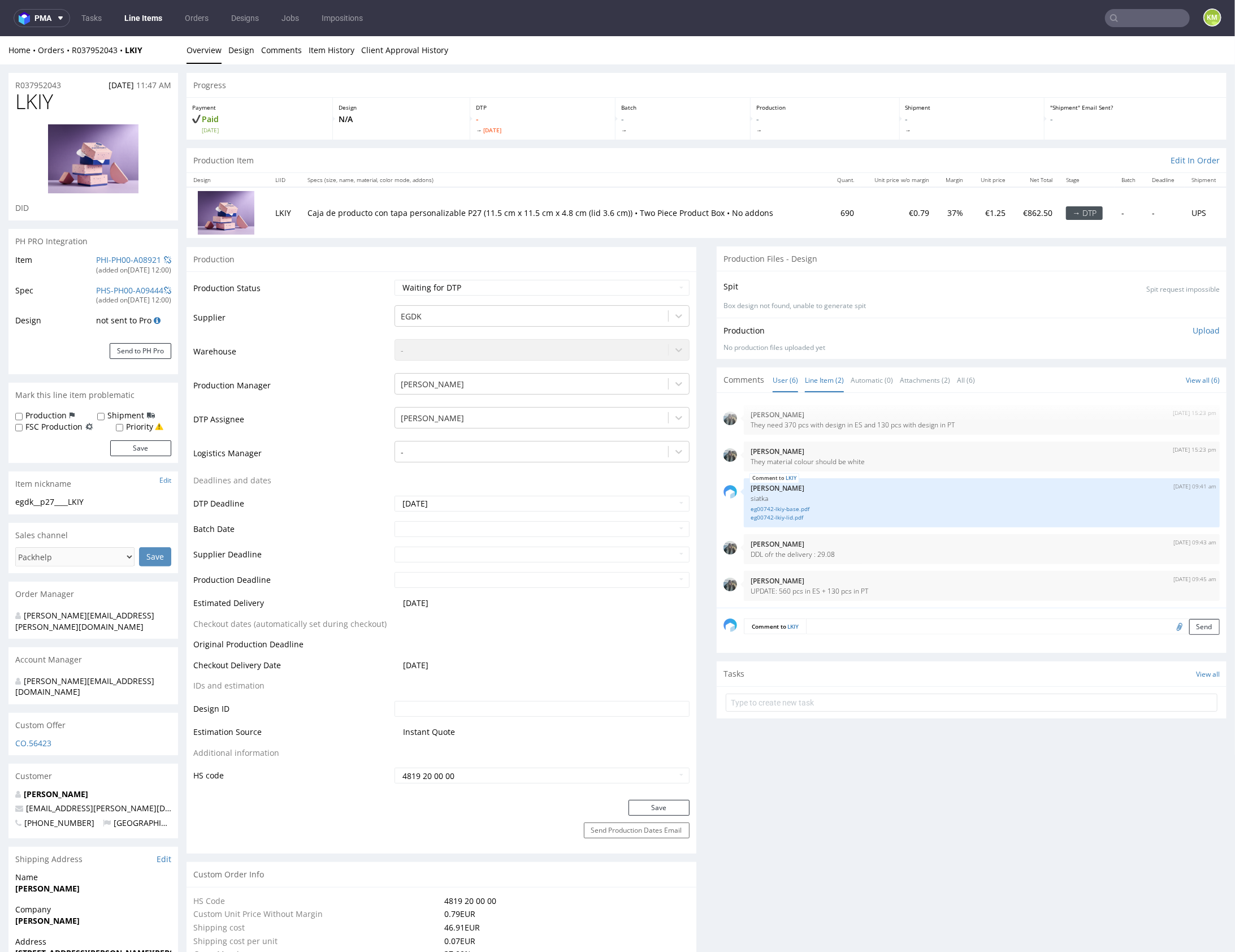
click at [823, 378] on link "Line Item (2)" at bounding box center [824, 379] width 39 height 24
